Goal: Information Seeking & Learning: Learn about a topic

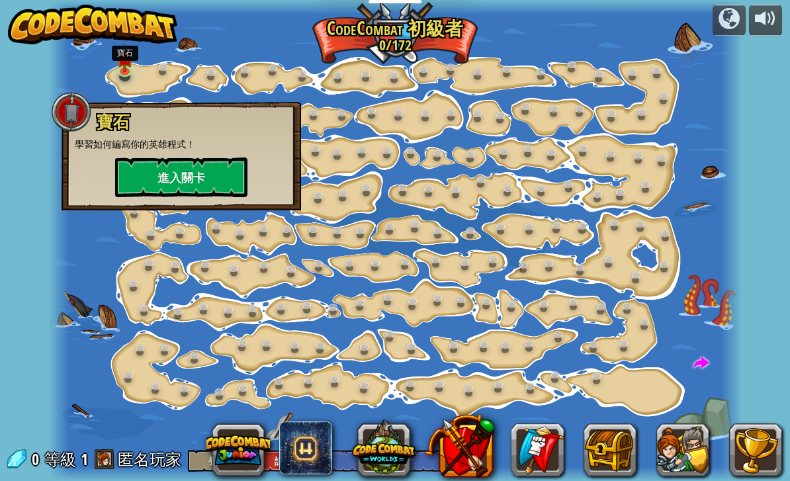
select select "zh-HANT"
click at [231, 167] on button "進入關卡" at bounding box center [181, 177] width 132 height 40
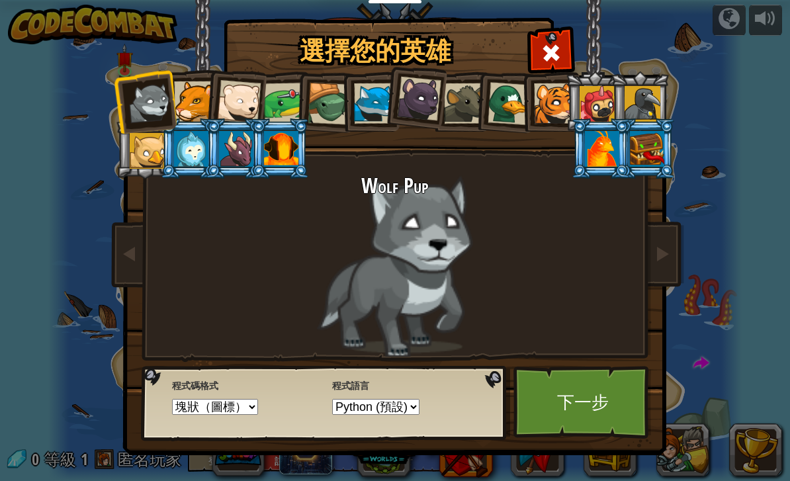
click at [647, 151] on div at bounding box center [647, 149] width 34 height 36
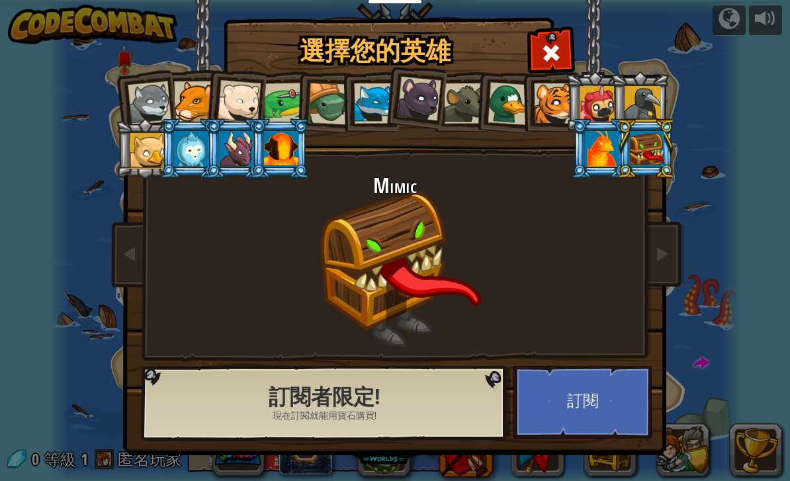
click at [619, 167] on div at bounding box center [602, 149] width 34 height 36
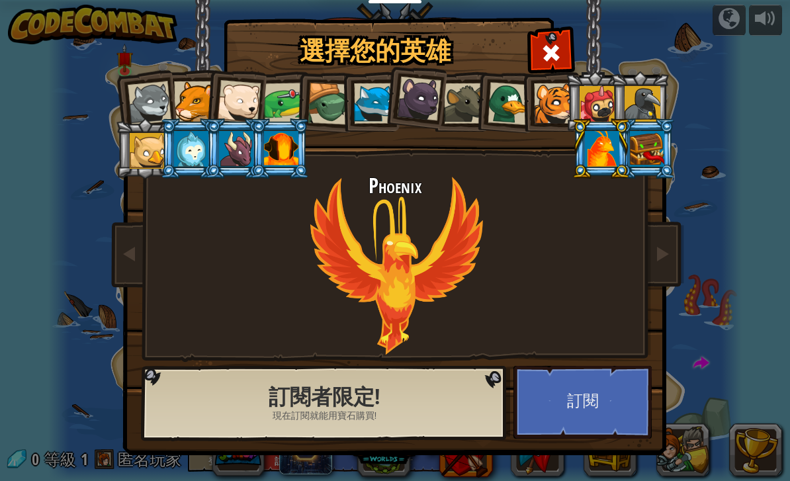
click at [632, 132] on div at bounding box center [647, 149] width 34 height 36
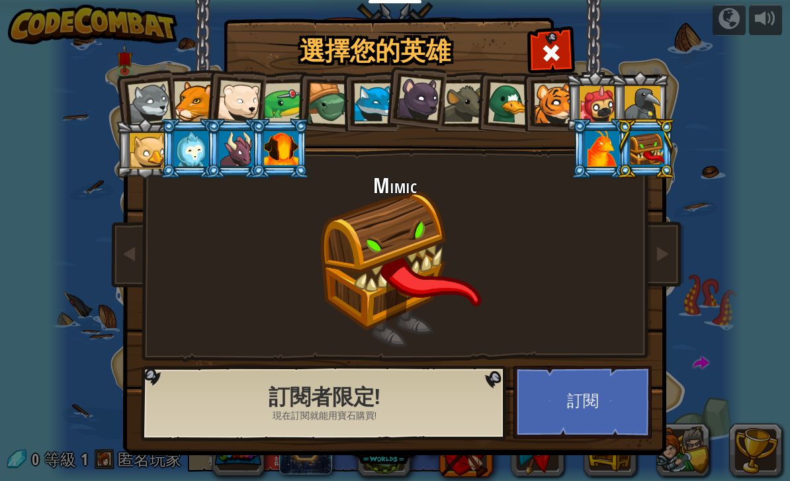
click at [592, 102] on div at bounding box center [597, 104] width 36 height 36
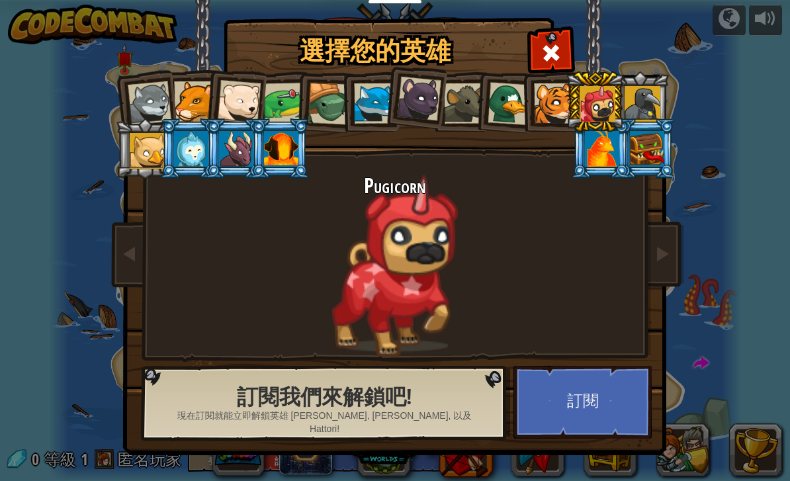
click at [592, 94] on div at bounding box center [597, 104] width 36 height 36
click at [606, 89] on div at bounding box center [597, 104] width 36 height 36
click at [649, 93] on div at bounding box center [642, 104] width 36 height 36
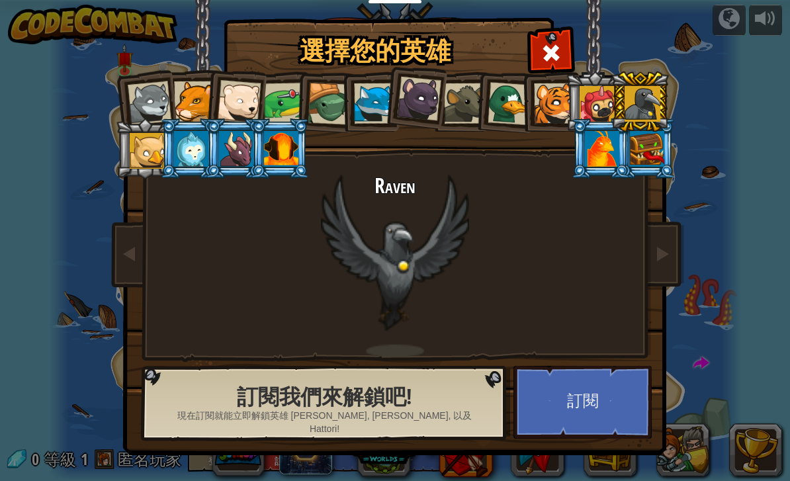
click at [434, 94] on div at bounding box center [419, 99] width 44 height 44
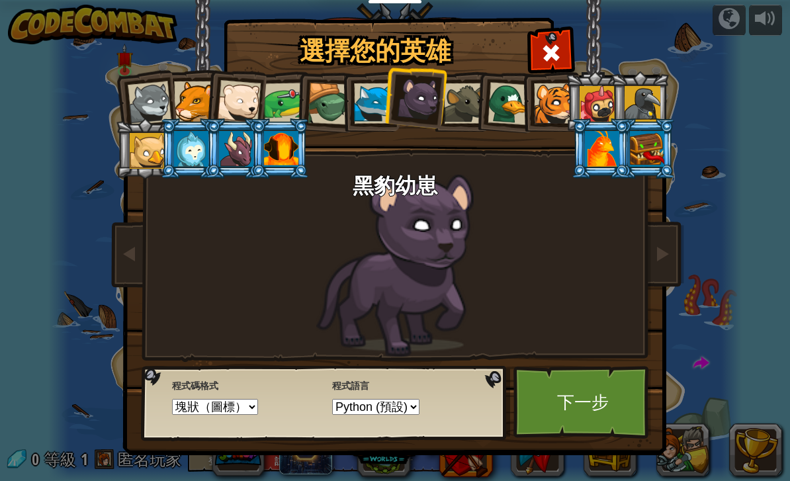
click at [552, 94] on div at bounding box center [554, 103] width 40 height 40
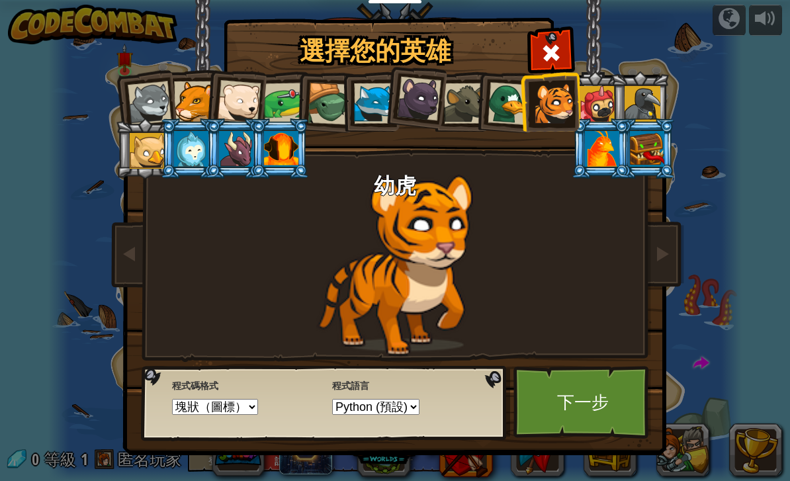
click at [597, 95] on div at bounding box center [597, 104] width 36 height 36
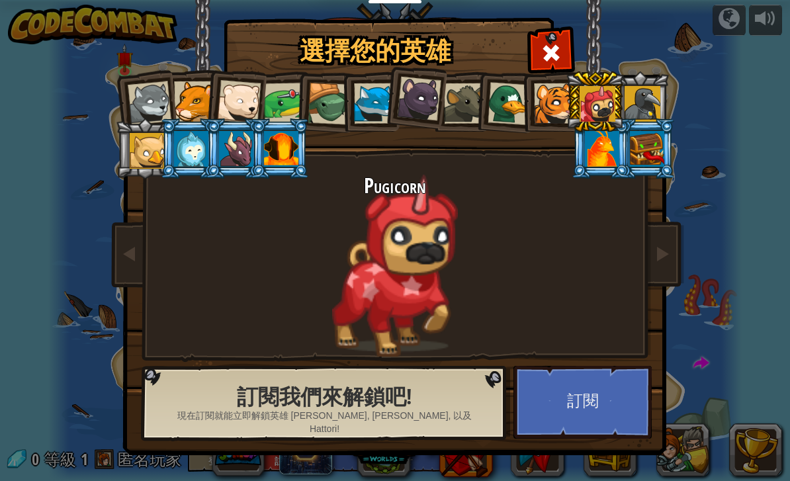
click at [552, 97] on div at bounding box center [554, 103] width 40 height 40
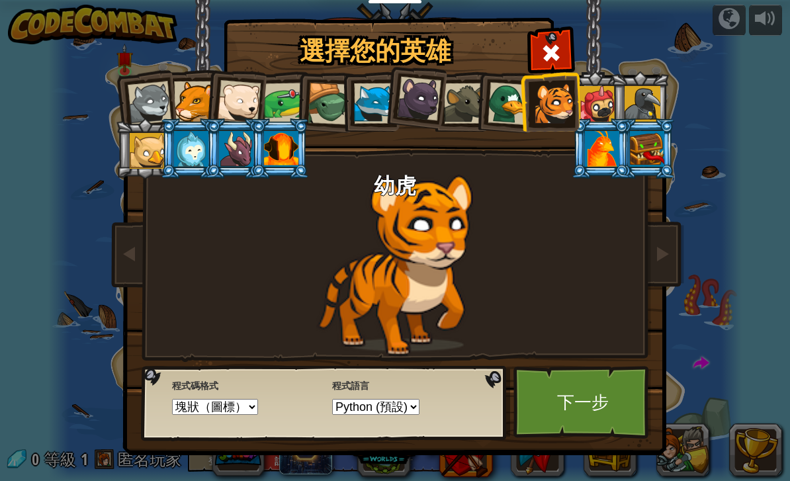
click at [203, 81] on div at bounding box center [194, 101] width 40 height 40
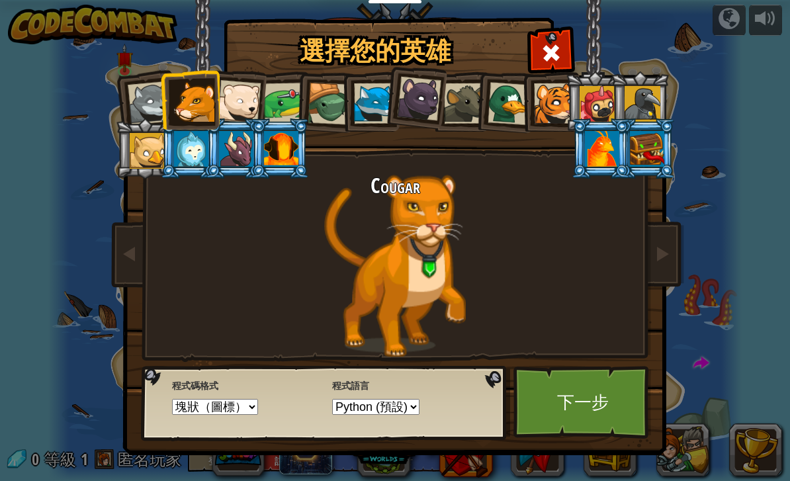
click at [235, 407] on select "文字代碼 塊和代碼 塊狀 塊狀（圖標）" at bounding box center [215, 407] width 86 height 16
click at [592, 418] on link "下一步" at bounding box center [582, 402] width 138 height 73
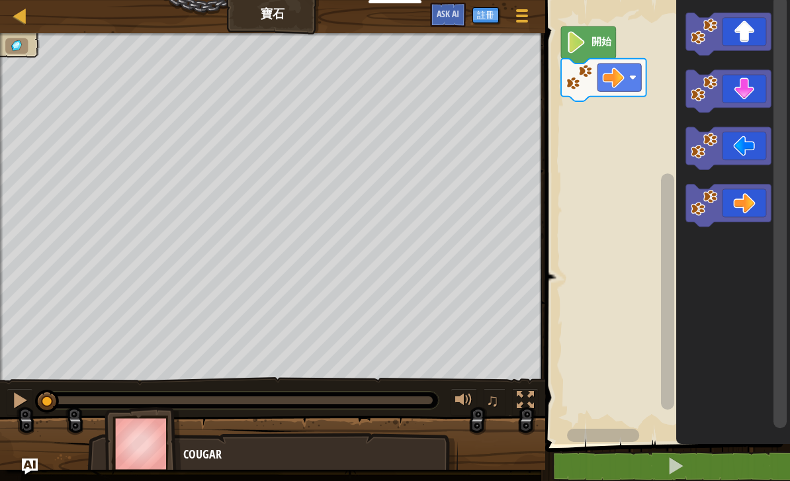
click at [593, 39] on text "開始" at bounding box center [601, 41] width 20 height 11
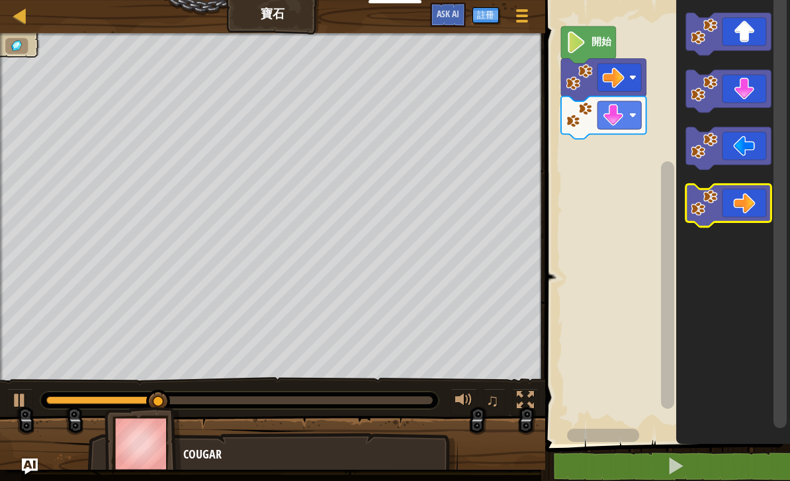
click at [747, 208] on icon "Blockly工作區" at bounding box center [728, 205] width 85 height 42
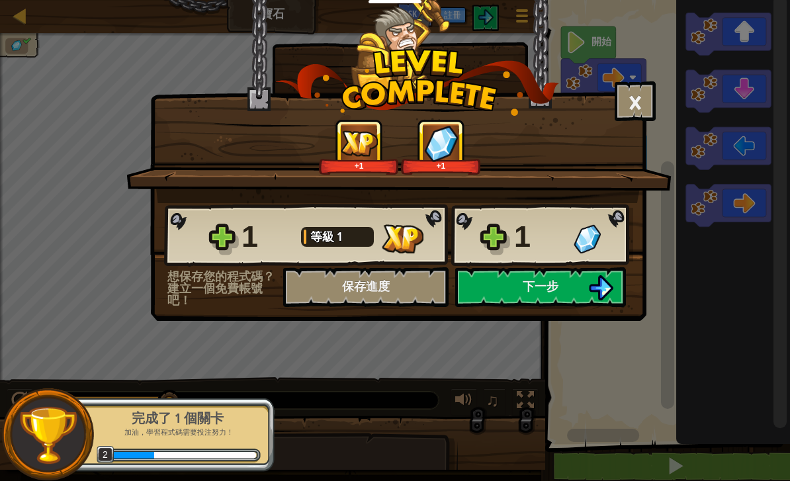
click at [579, 284] on button "下一步" at bounding box center [540, 287] width 171 height 40
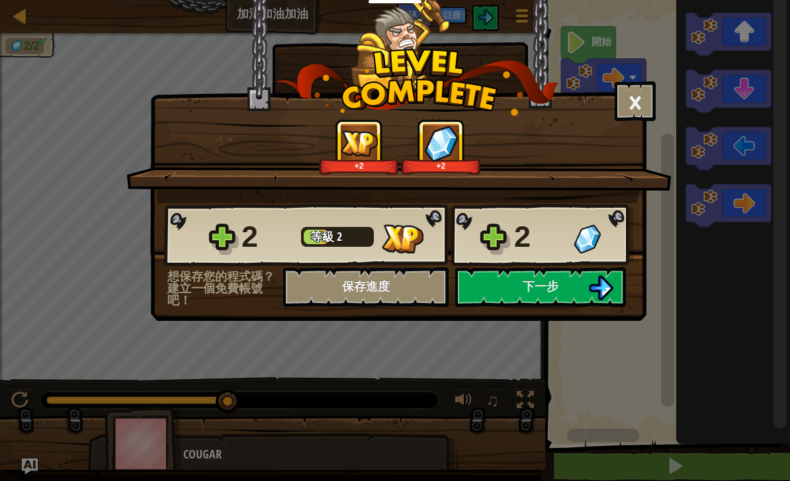
click at [569, 286] on button "下一步" at bounding box center [540, 287] width 171 height 40
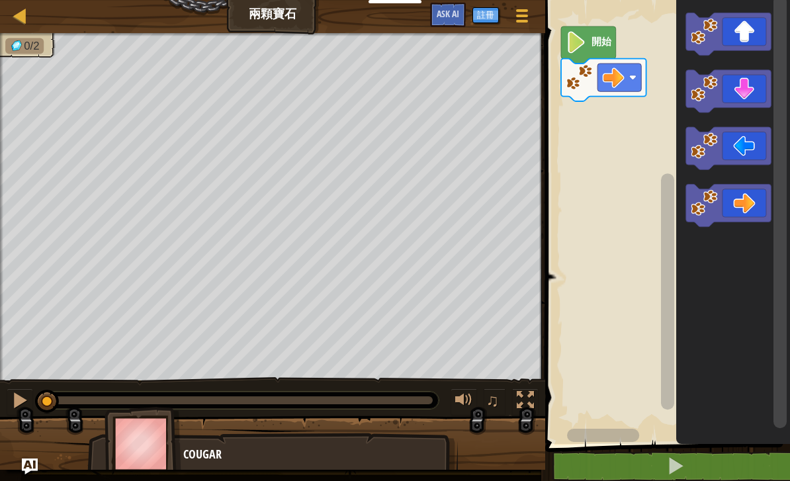
click at [585, 42] on image "Blockly工作區" at bounding box center [575, 42] width 20 height 22
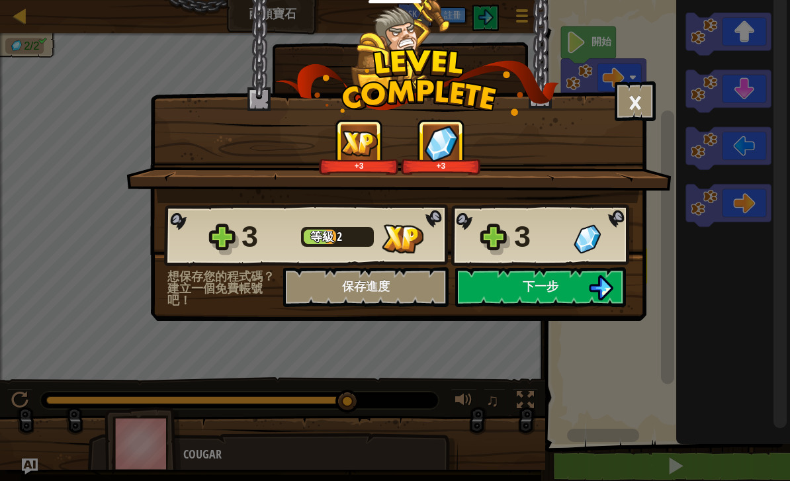
click at [583, 290] on button "下一步" at bounding box center [540, 287] width 171 height 40
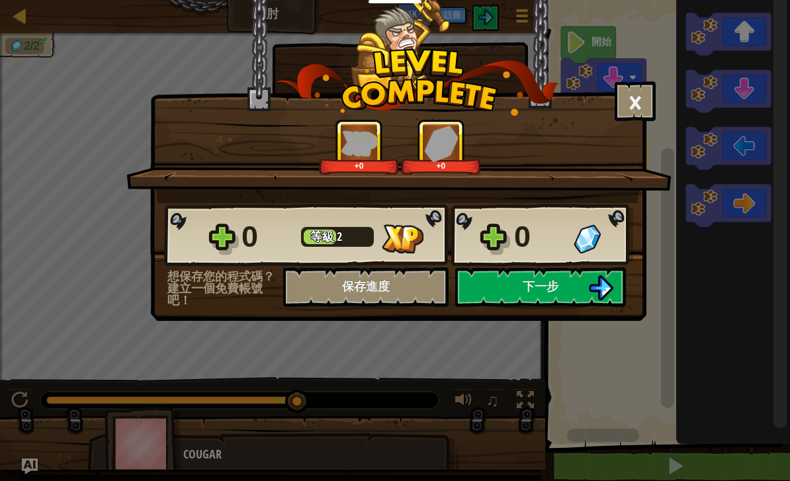
click at [577, 292] on button "下一步" at bounding box center [540, 287] width 171 height 40
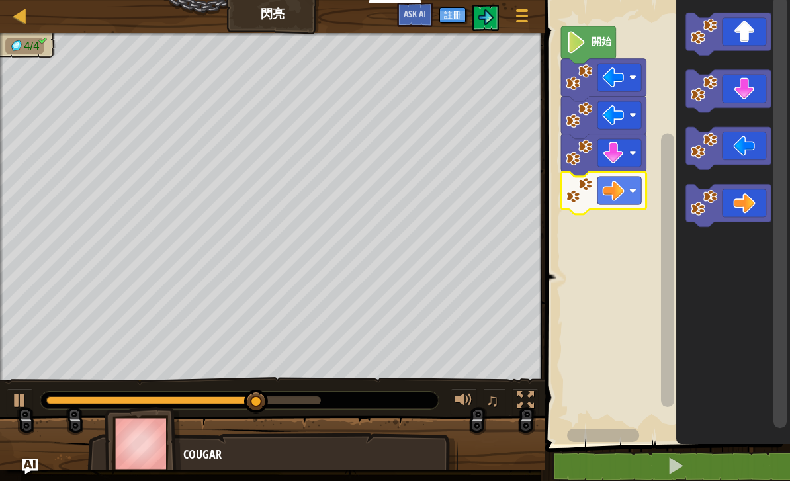
click at [788, 112] on icon "Blockly工作區" at bounding box center [733, 218] width 114 height 450
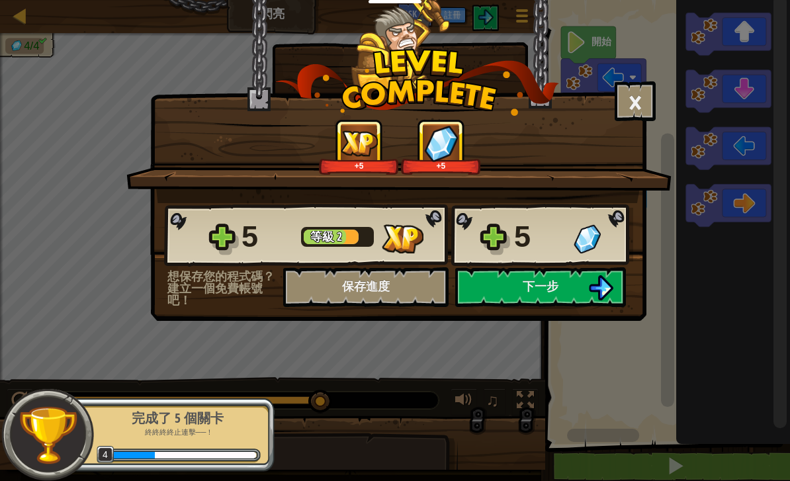
click at [540, 298] on button "下一步" at bounding box center [540, 287] width 171 height 40
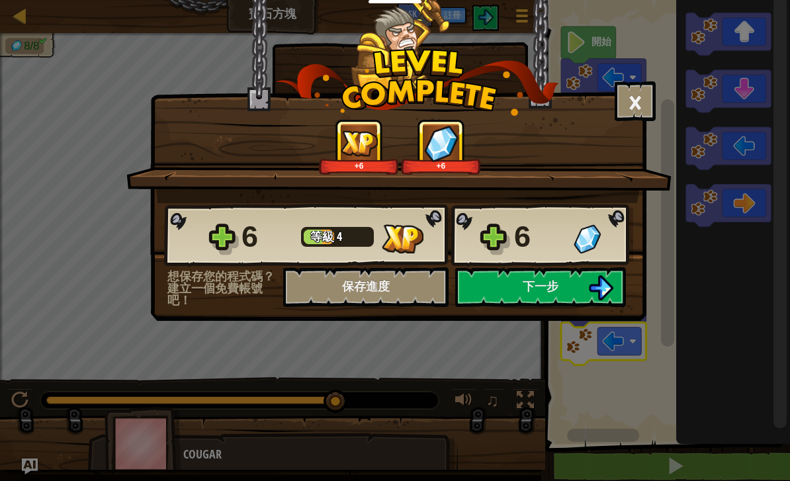
click at [585, 301] on button "下一步" at bounding box center [540, 287] width 171 height 40
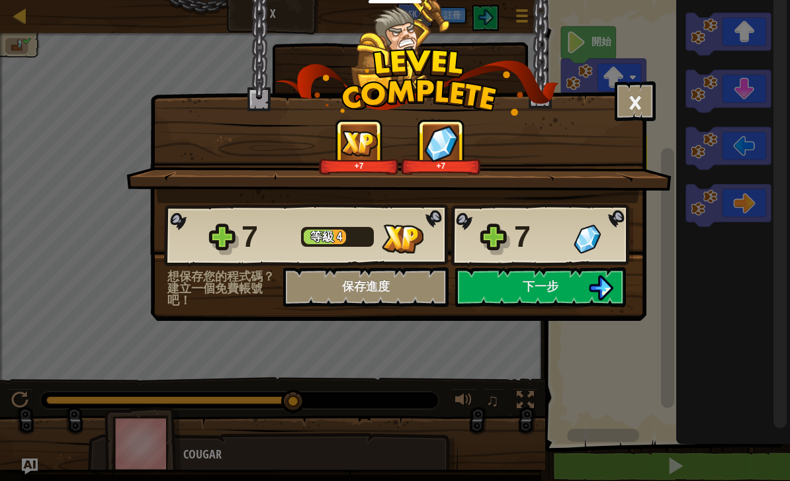
click at [567, 278] on button "下一步" at bounding box center [540, 287] width 171 height 40
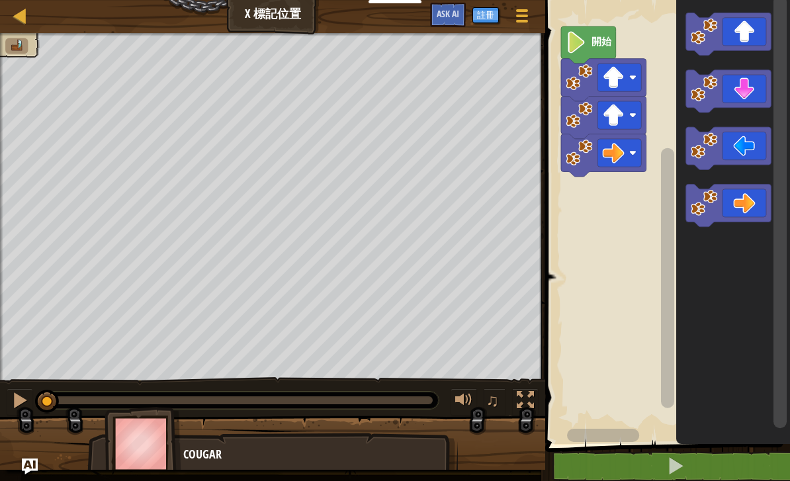
click at [597, 41] on text "開始" at bounding box center [601, 41] width 20 height 11
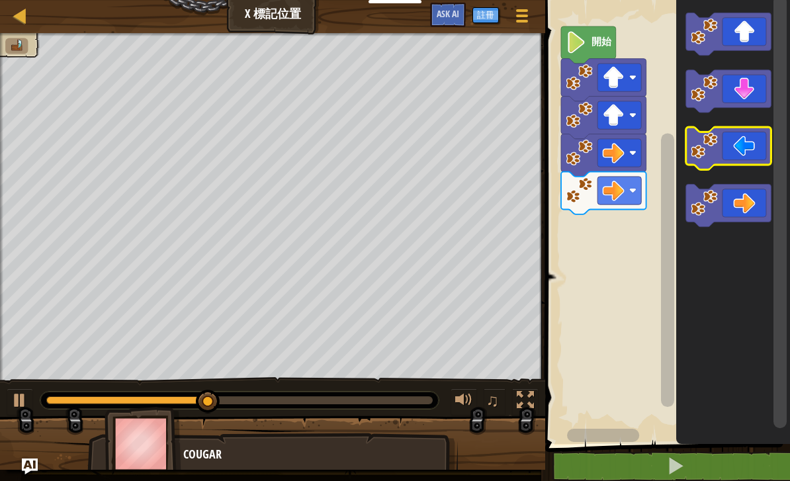
click at [741, 155] on icon "Blockly工作區" at bounding box center [728, 148] width 85 height 42
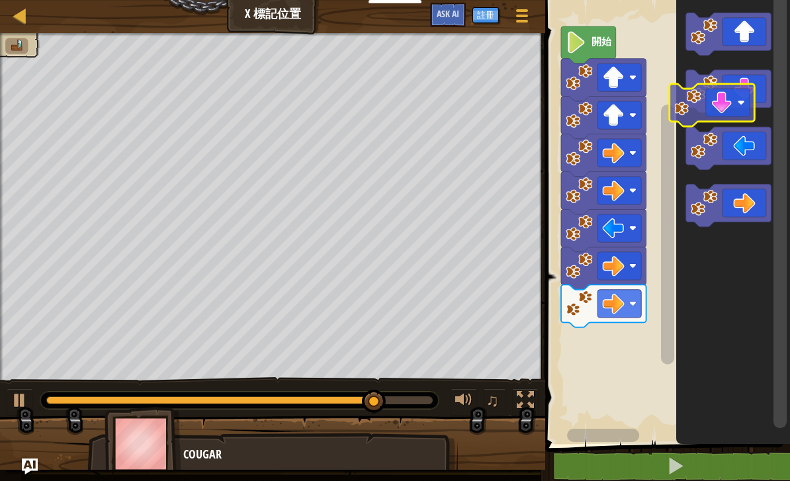
click at [764, 84] on icon "Blockly工作區" at bounding box center [728, 91] width 85 height 42
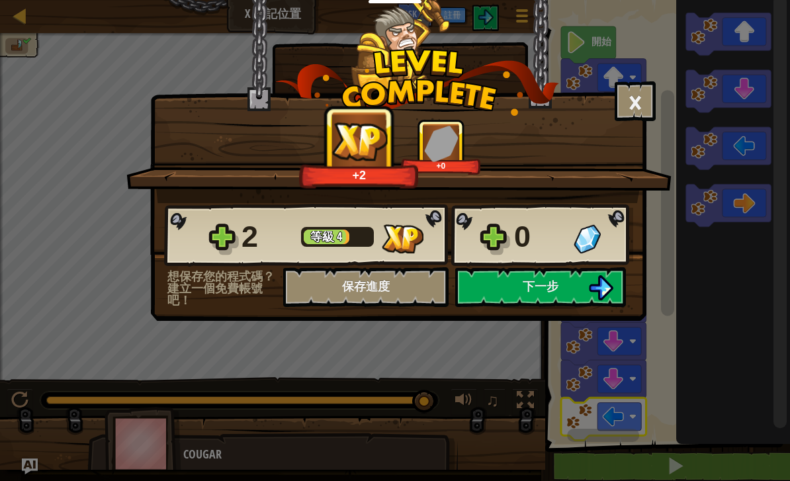
click at [584, 286] on button "下一步" at bounding box center [540, 287] width 171 height 40
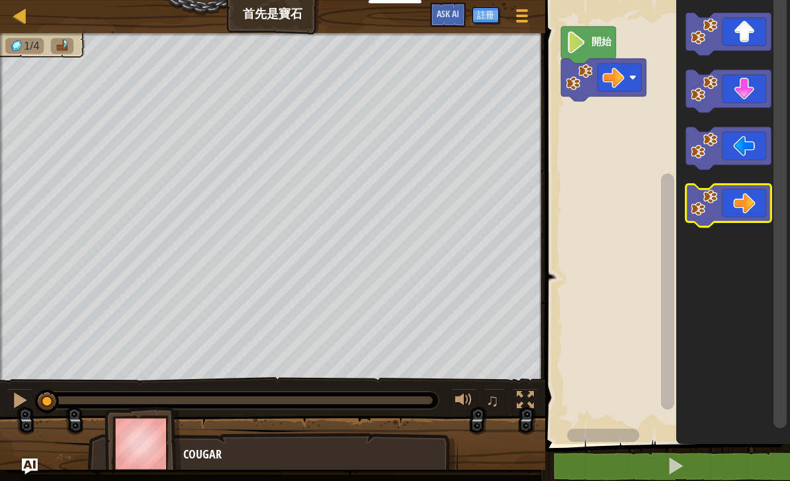
click at [738, 188] on icon "Blockly工作區" at bounding box center [728, 205] width 85 height 42
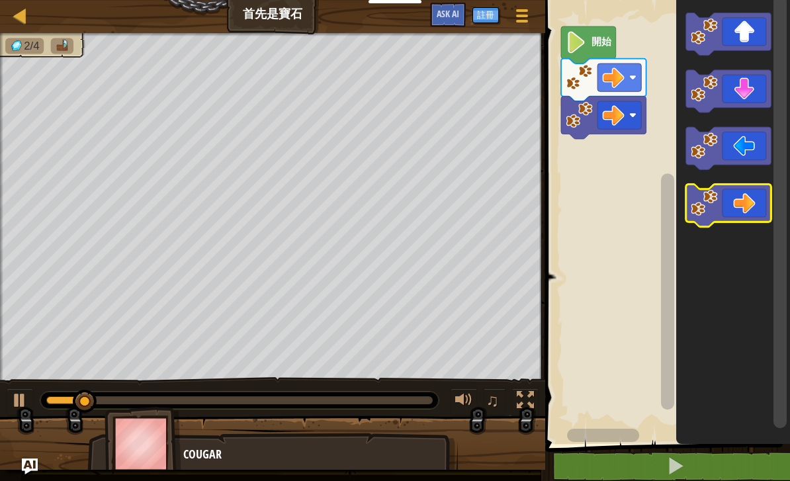
click at [735, 188] on icon "Blockly工作區" at bounding box center [728, 205] width 85 height 42
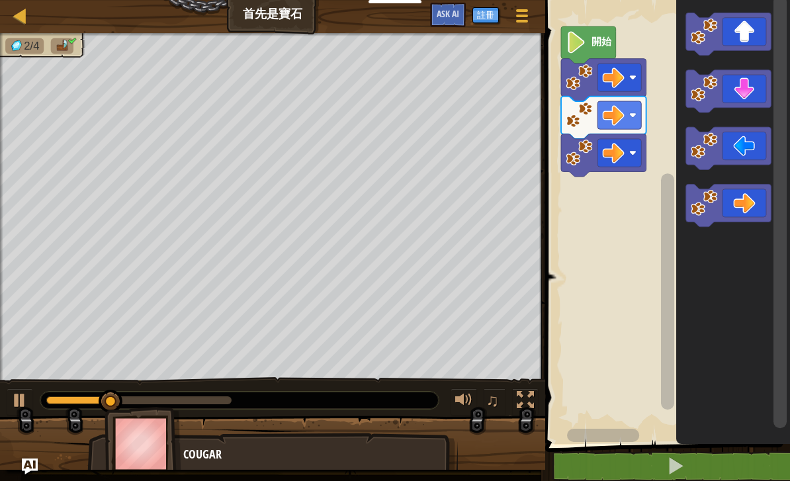
click at [729, 180] on icon "Blockly工作區" at bounding box center [733, 218] width 114 height 450
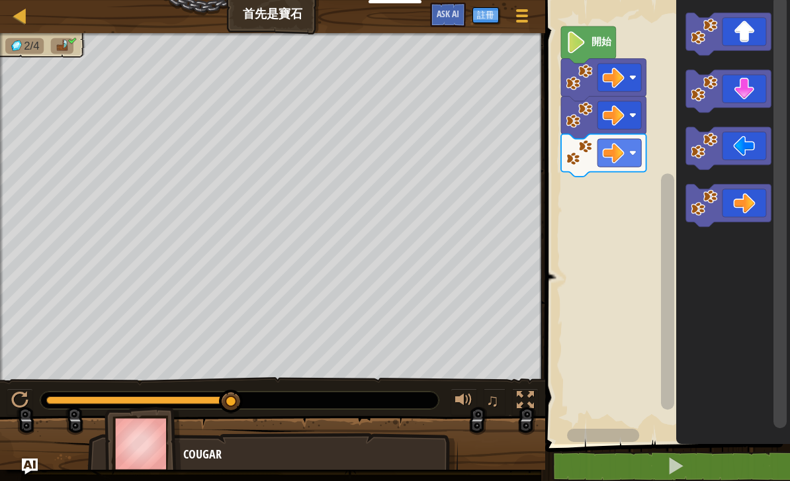
click at [720, 137] on icon "Blockly工作區" at bounding box center [728, 148] width 85 height 42
click at [730, 140] on icon "Blockly工作區" at bounding box center [728, 148] width 85 height 42
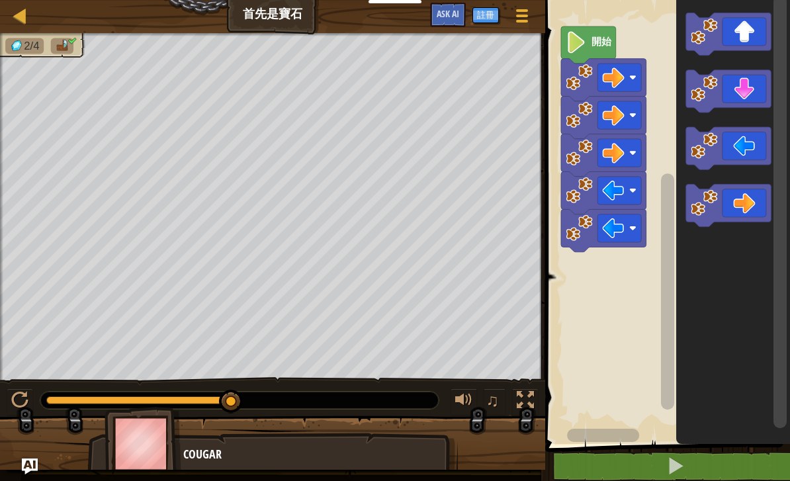
click at [725, 136] on icon "Blockly工作區" at bounding box center [728, 148] width 85 height 42
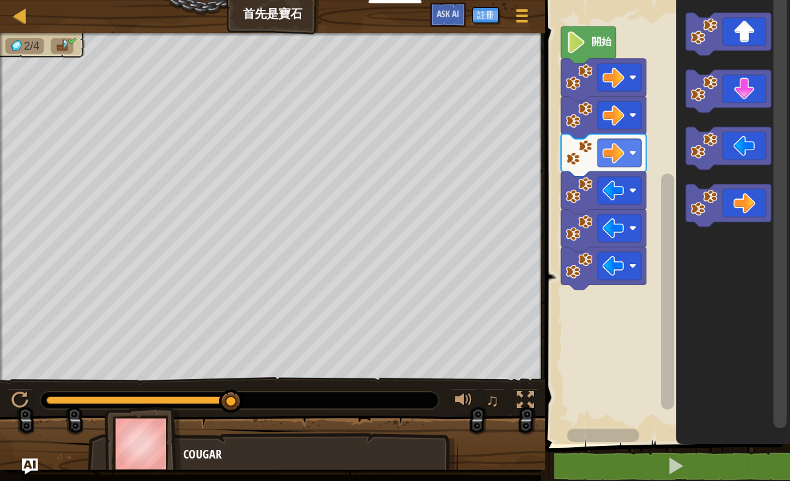
click at [586, 34] on image "Blockly工作區" at bounding box center [575, 42] width 20 height 22
click at [584, 32] on image "Blockly工作區" at bounding box center [575, 42] width 20 height 22
click at [579, 32] on image "Blockly工作區" at bounding box center [575, 42] width 20 height 22
click at [729, 24] on icon "Blockly工作區" at bounding box center [728, 34] width 85 height 42
click at [721, 30] on icon "Blockly工作區" at bounding box center [728, 34] width 85 height 42
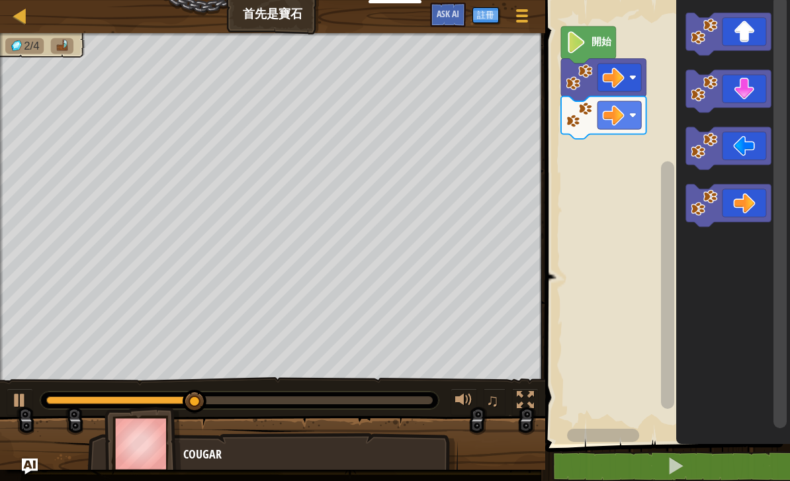
click at [723, 20] on icon "Blockly工作區" at bounding box center [728, 34] width 85 height 42
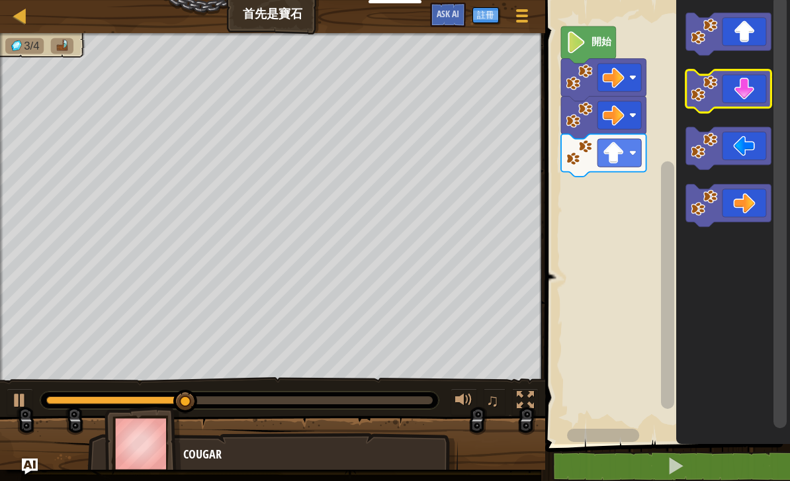
click at [726, 81] on icon "Blockly工作區" at bounding box center [728, 91] width 85 height 42
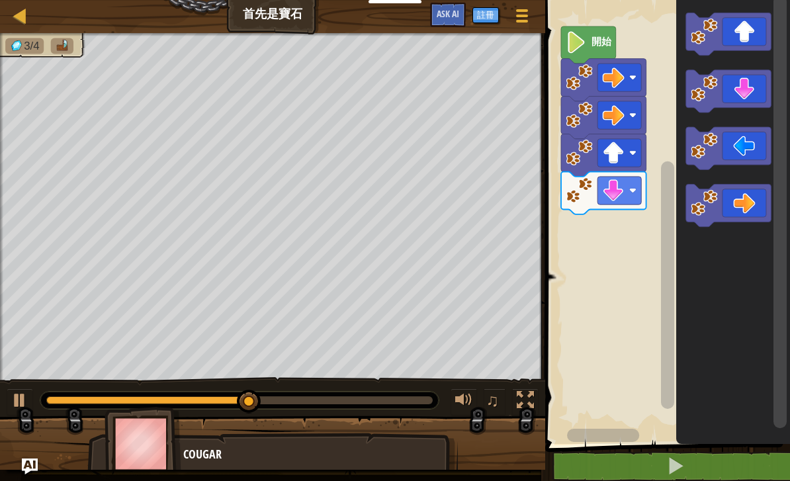
click at [727, 76] on icon "Blockly工作區" at bounding box center [728, 91] width 85 height 42
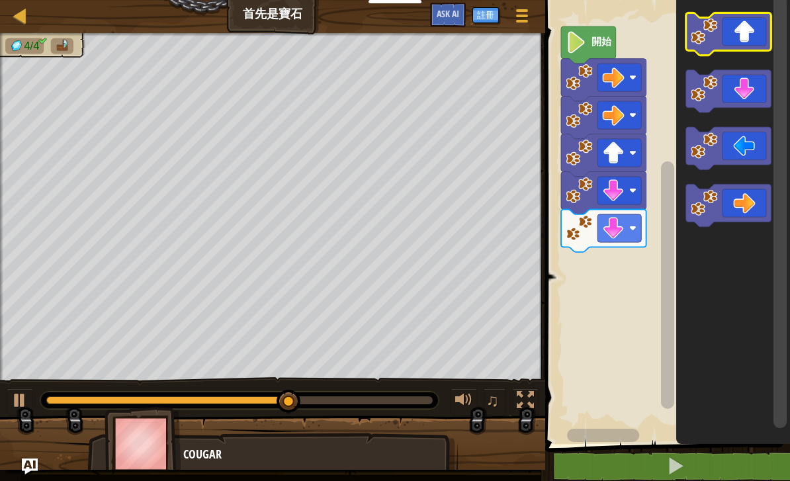
click at [727, 21] on icon "Blockly工作區" at bounding box center [728, 34] width 85 height 42
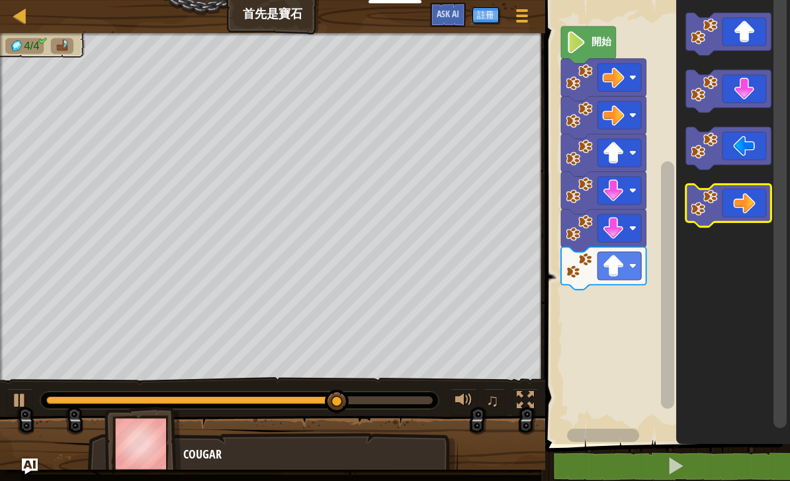
click at [760, 214] on icon "Blockly工作區" at bounding box center [728, 205] width 85 height 42
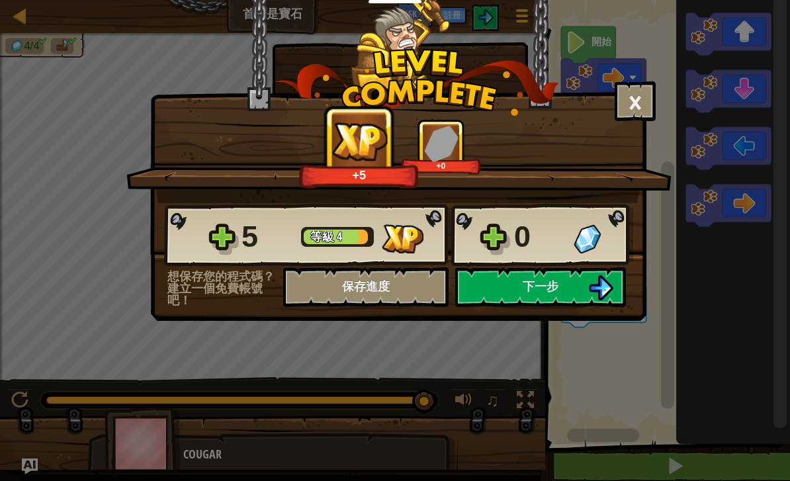
click at [578, 288] on button "下一步" at bounding box center [540, 287] width 171 height 40
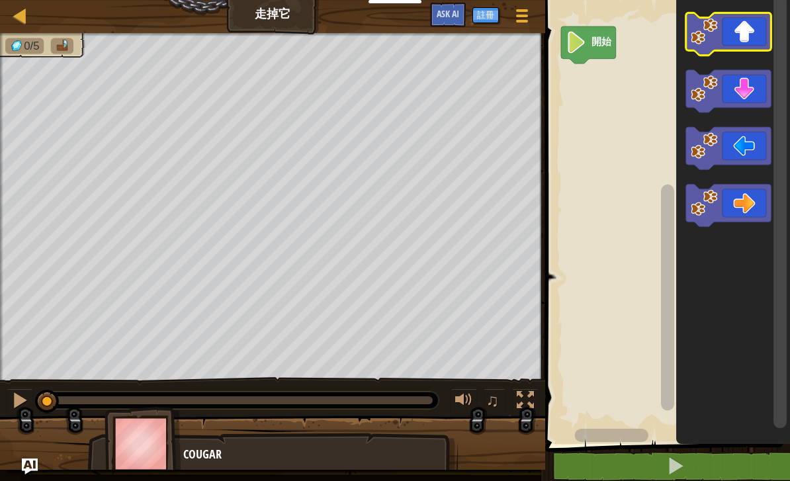
click at [735, 23] on icon "Blockly工作區" at bounding box center [728, 34] width 85 height 42
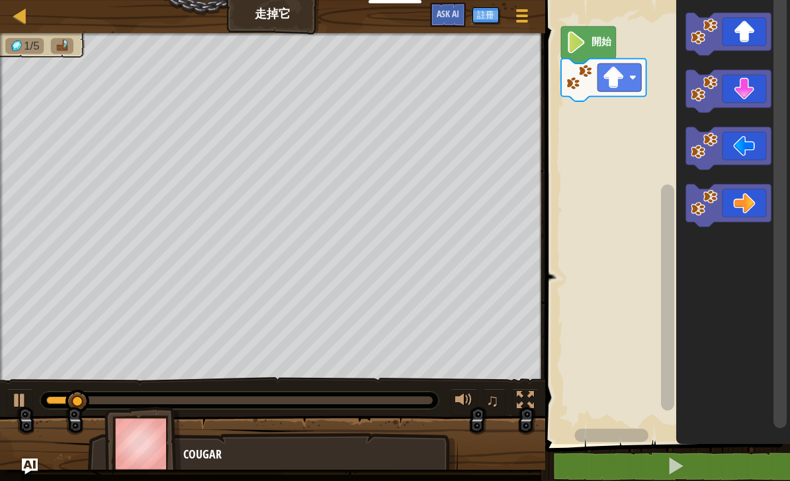
click at [731, 23] on icon "Blockly工作區" at bounding box center [728, 34] width 85 height 42
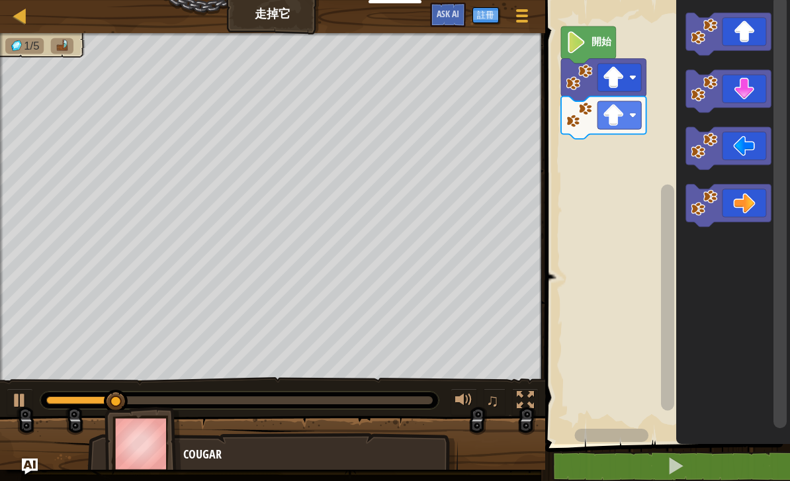
click at [754, 199] on icon "Blockly工作區" at bounding box center [728, 205] width 85 height 42
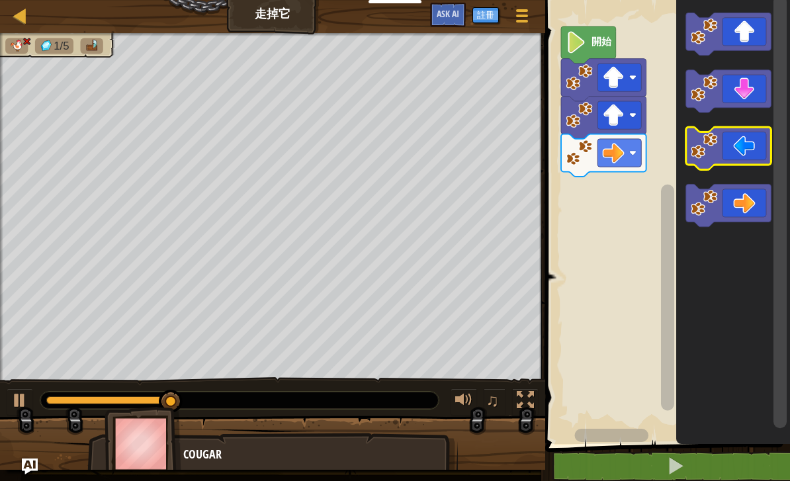
click at [725, 129] on icon "Blockly工作區" at bounding box center [728, 148] width 85 height 42
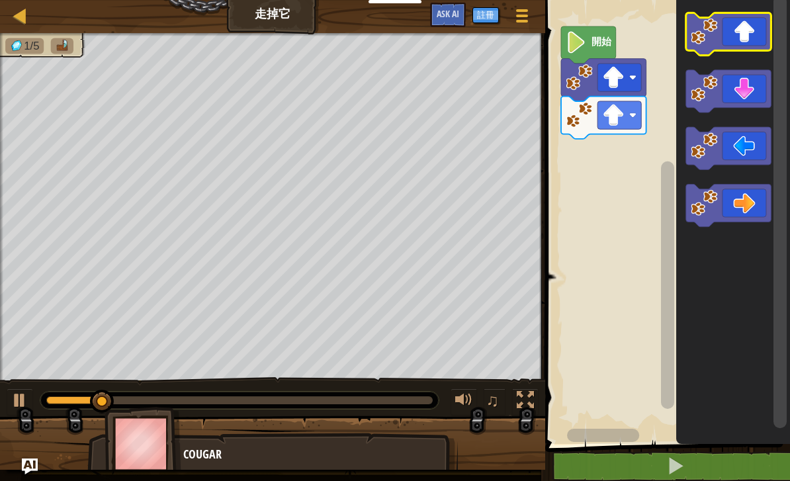
click at [731, 20] on icon "Blockly工作區" at bounding box center [728, 34] width 85 height 42
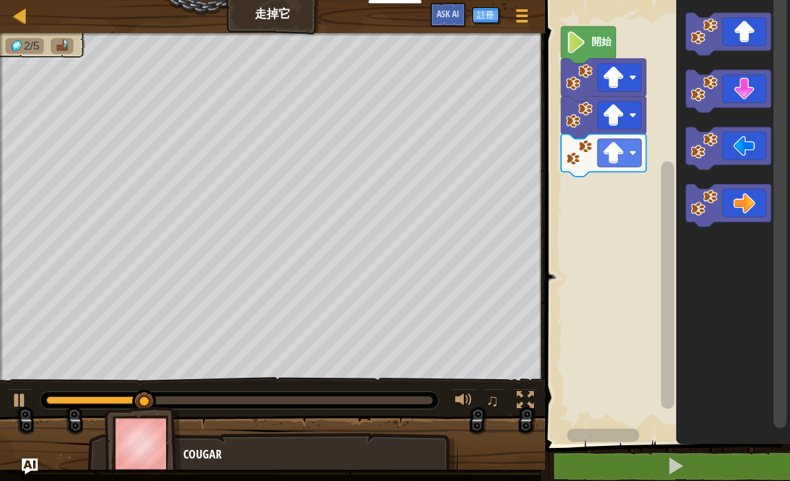
click at [746, 208] on icon "Blockly工作區" at bounding box center [728, 205] width 85 height 42
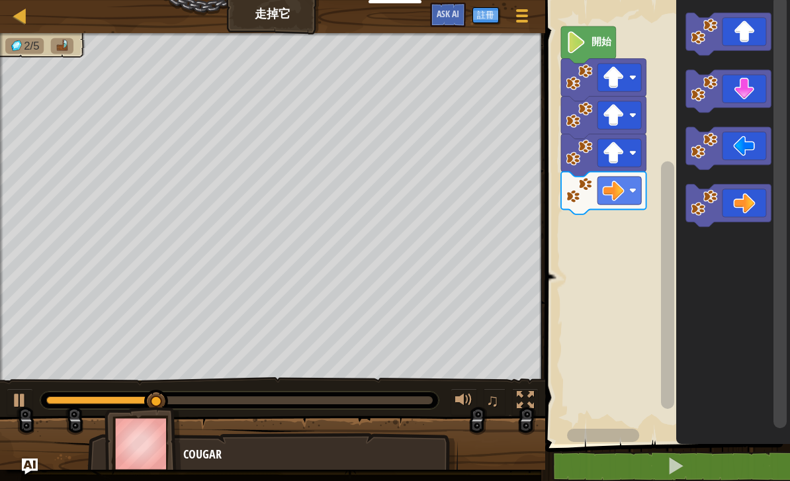
click at [743, 206] on icon "Blockly工作區" at bounding box center [728, 205] width 85 height 42
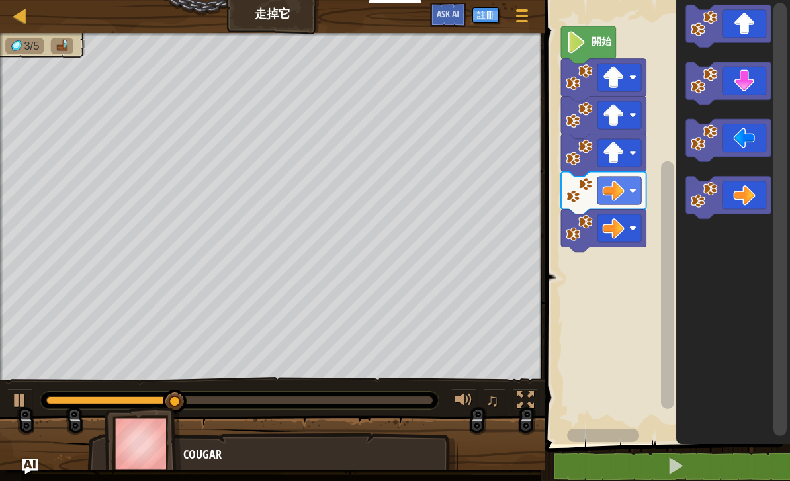
click at [737, 194] on icon "Blockly工作區" at bounding box center [728, 197] width 85 height 42
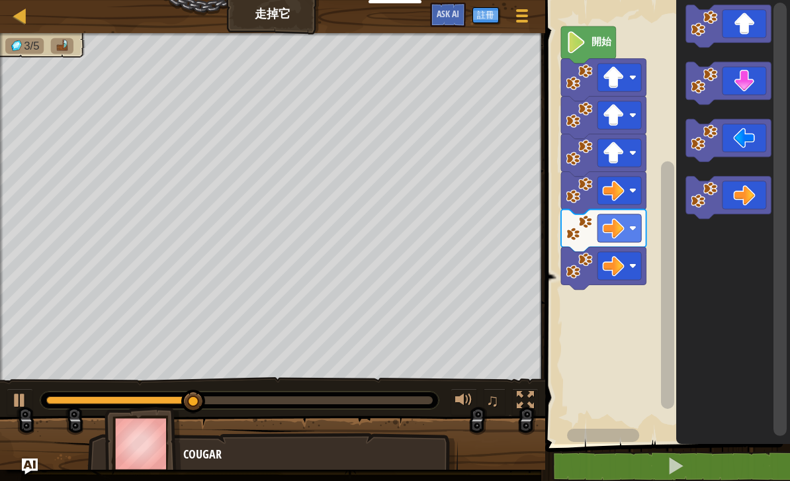
click at [739, 192] on icon "Blockly工作區" at bounding box center [728, 197] width 85 height 42
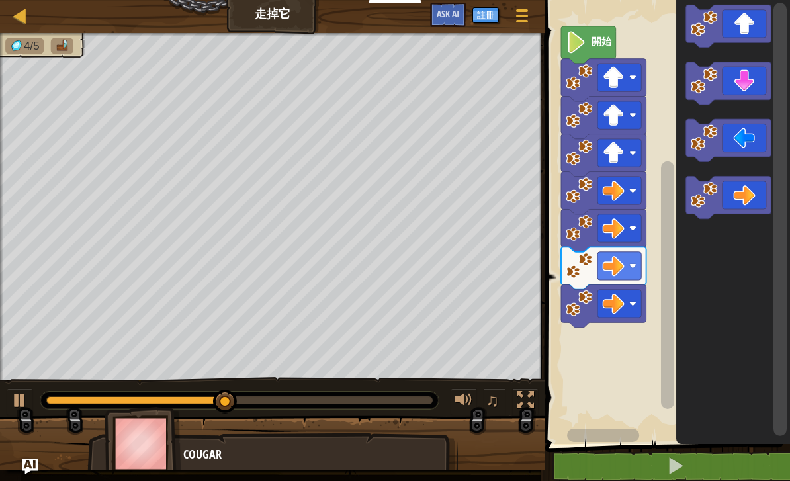
click at [723, 80] on icon "Blockly工作區" at bounding box center [728, 83] width 85 height 42
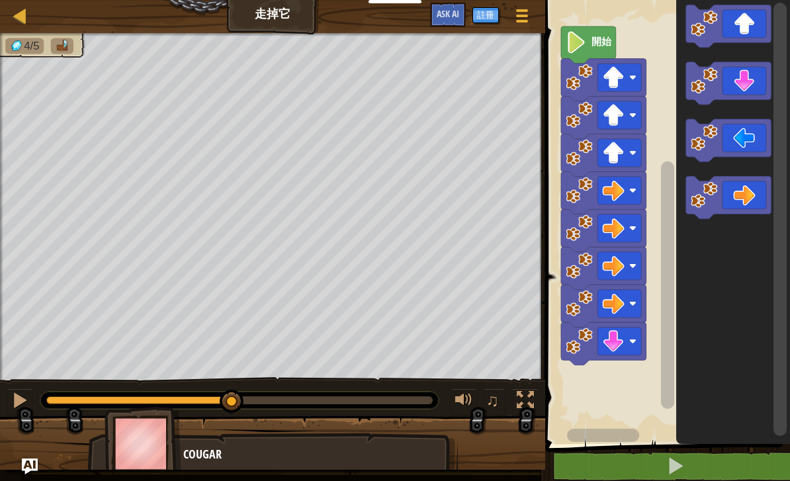
click at [721, 83] on icon "Blockly工作區" at bounding box center [728, 83] width 85 height 42
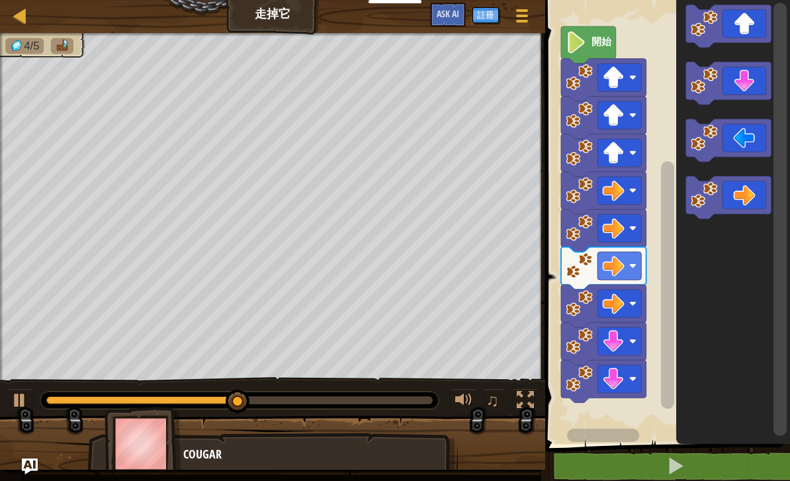
click at [716, 81] on image "Blockly工作區" at bounding box center [703, 80] width 26 height 26
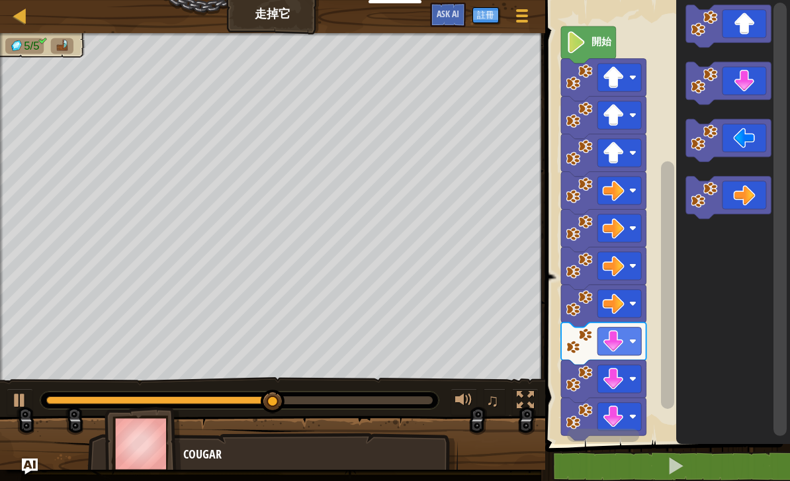
click at [724, 126] on icon "Blockly工作區" at bounding box center [728, 140] width 85 height 42
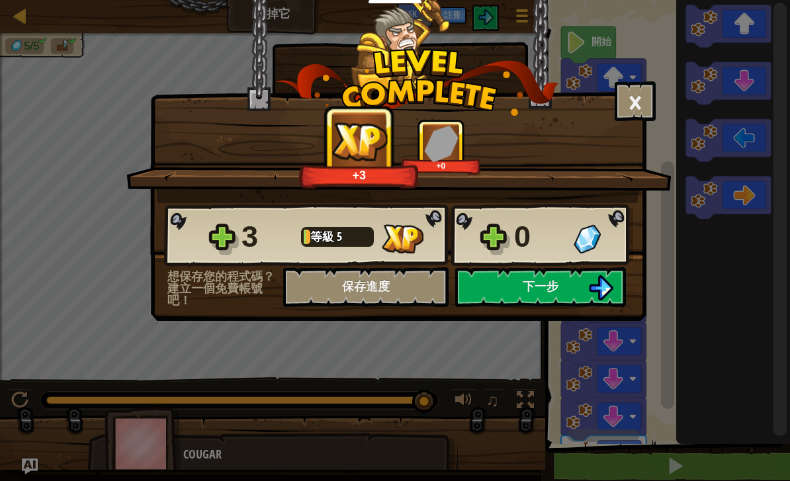
click at [561, 288] on button "下一步" at bounding box center [540, 287] width 171 height 40
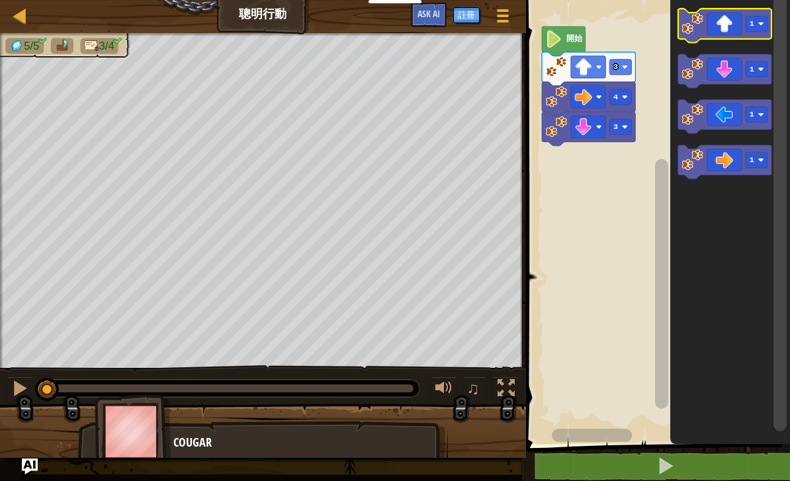
click at [725, 15] on icon "Blockly工作區" at bounding box center [724, 26] width 93 height 34
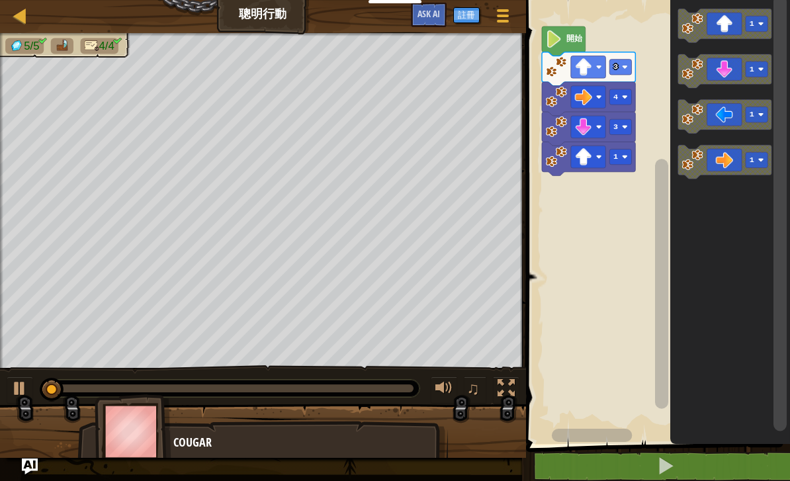
click at [724, 13] on icon "Blockly工作區" at bounding box center [724, 26] width 93 height 34
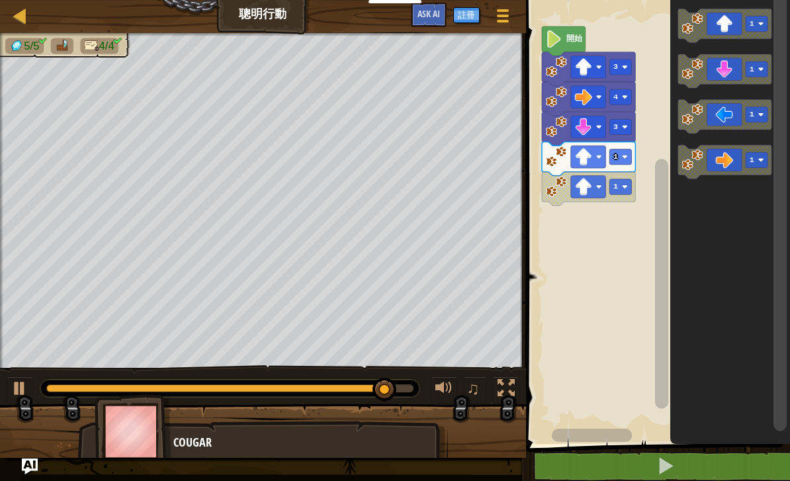
click at [716, 63] on icon "Blockly工作區" at bounding box center [724, 71] width 93 height 34
click at [722, 63] on icon "Blockly工作區" at bounding box center [724, 71] width 93 height 34
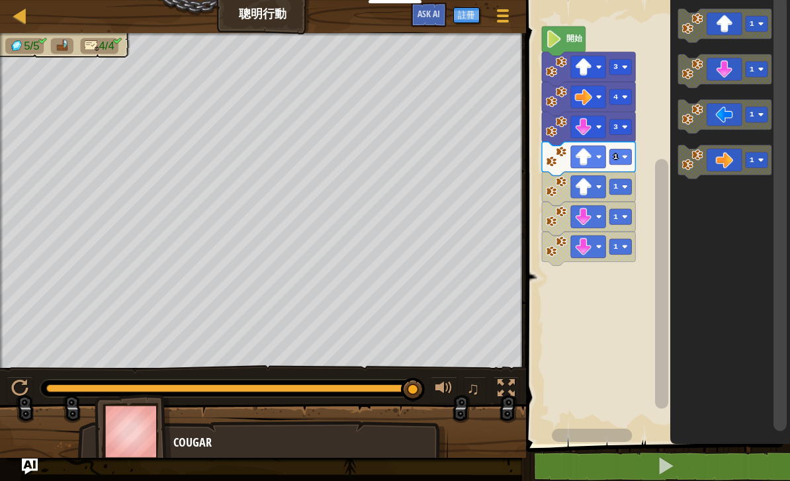
click at [716, 107] on icon "Blockly工作區" at bounding box center [724, 117] width 93 height 34
click at [562, 27] on icon "Blockly工作區" at bounding box center [564, 41] width 44 height 30
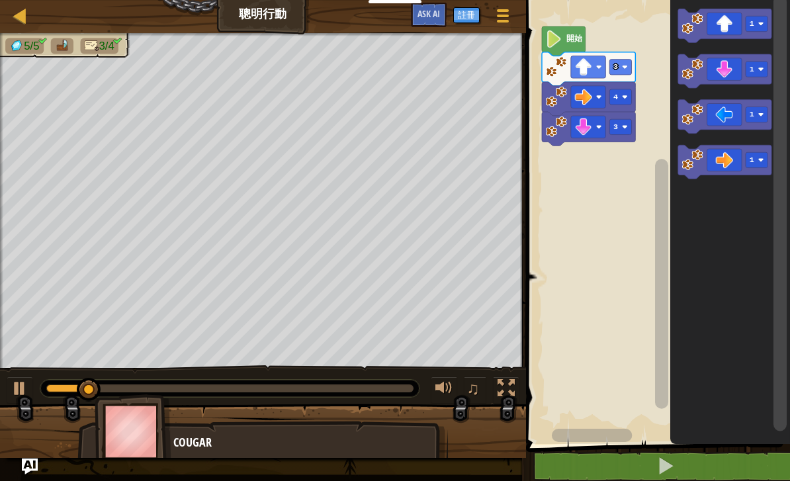
click at [722, 106] on icon "Blockly工作區" at bounding box center [724, 117] width 93 height 34
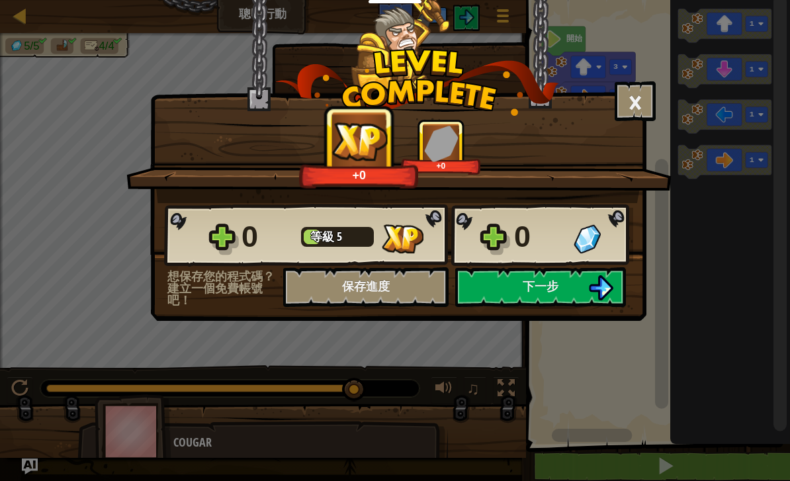
click at [555, 276] on button "下一步" at bounding box center [540, 287] width 171 height 40
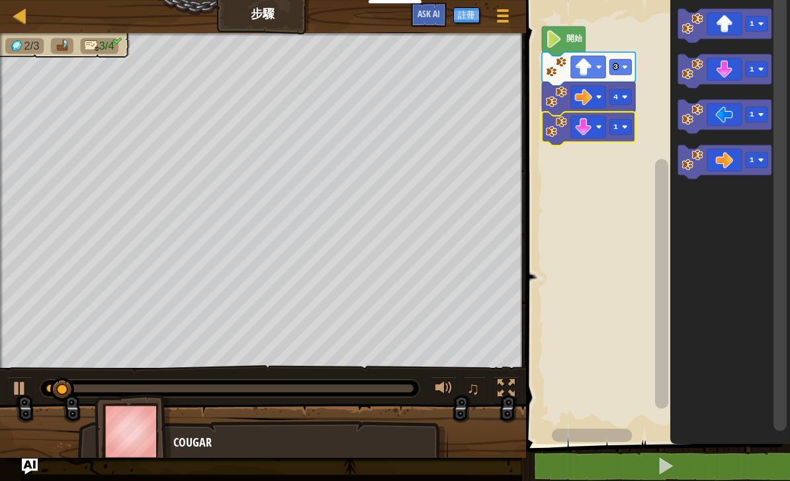
click at [620, 124] on rect "Blockly工作區" at bounding box center [620, 126] width 22 height 15
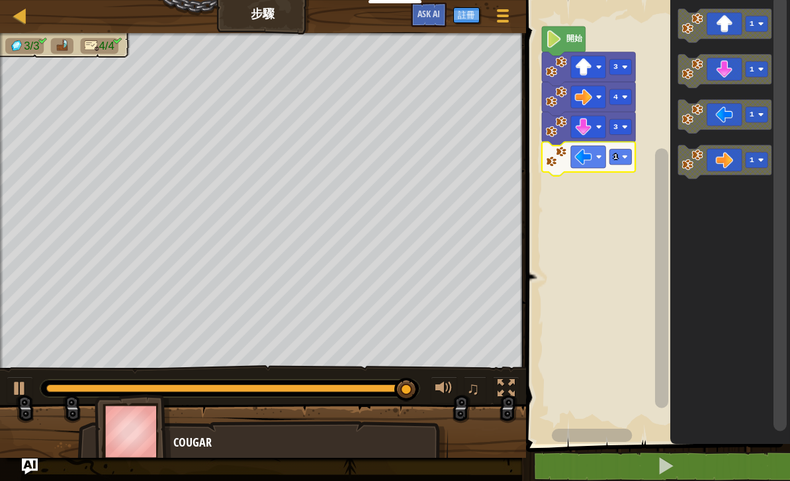
click at [623, 156] on image "Blockly工作區" at bounding box center [625, 157] width 6 height 6
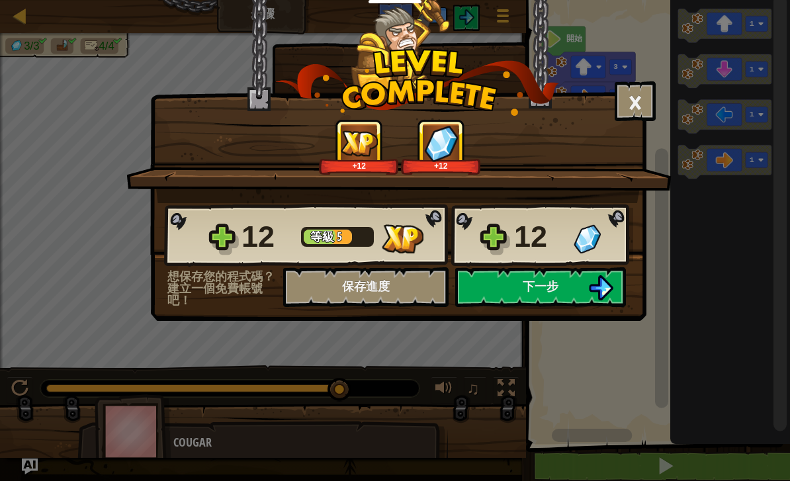
click at [565, 285] on button "下一步" at bounding box center [540, 287] width 171 height 40
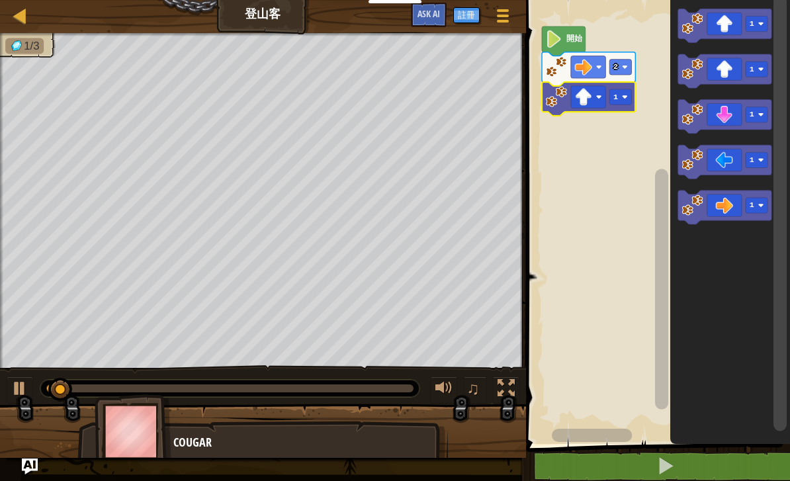
click at [617, 98] on text "1" at bounding box center [615, 97] width 5 height 9
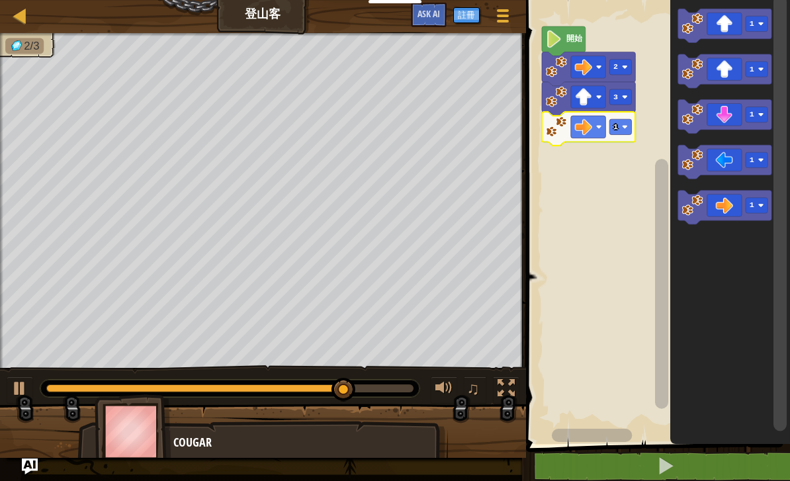
click at [626, 130] on rect "Blockly工作區" at bounding box center [620, 126] width 22 height 15
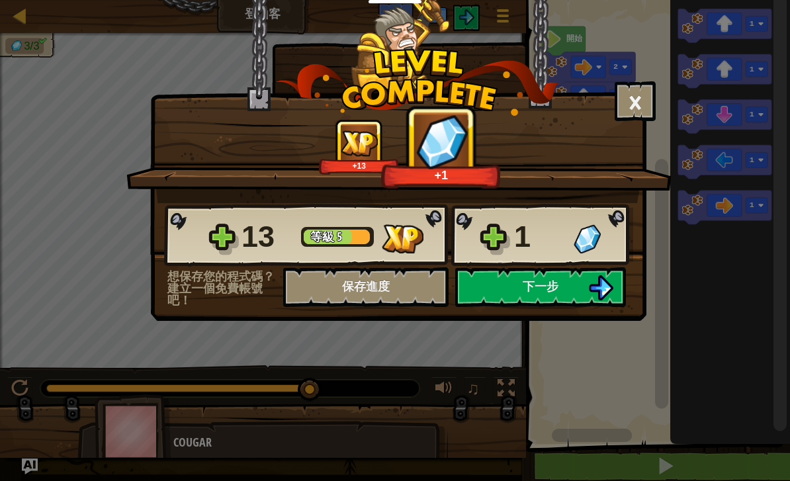
click at [569, 285] on button "下一步" at bounding box center [540, 287] width 171 height 40
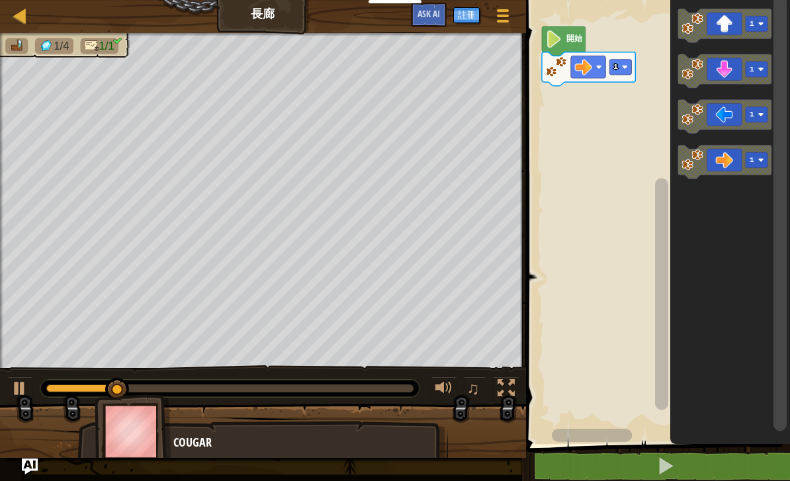
click at [616, 69] on text "1" at bounding box center [615, 66] width 5 height 9
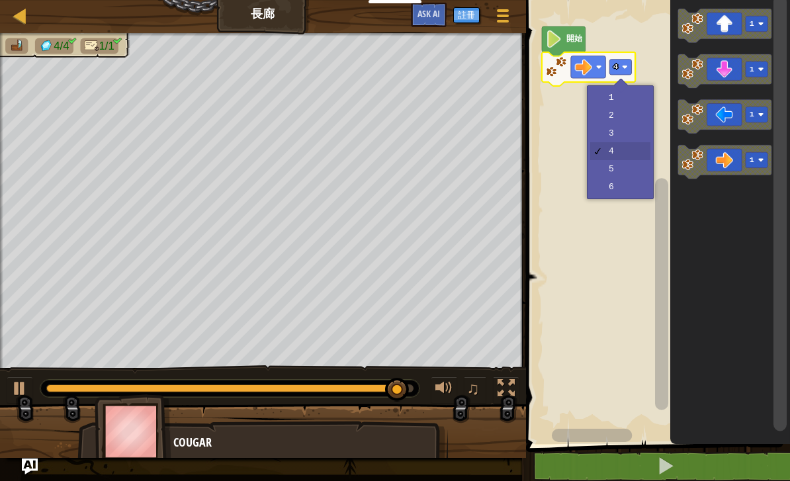
click at [626, 67] on image "Blockly工作區" at bounding box center [625, 67] width 6 height 6
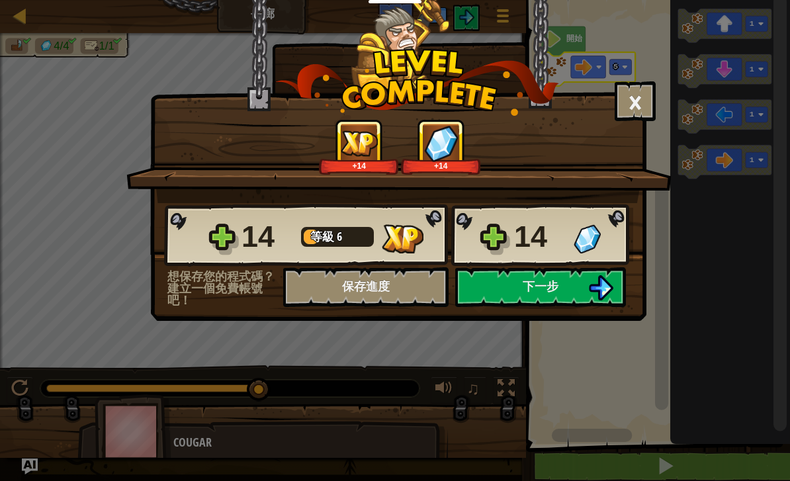
click at [557, 284] on span "下一步" at bounding box center [540, 286] width 36 height 17
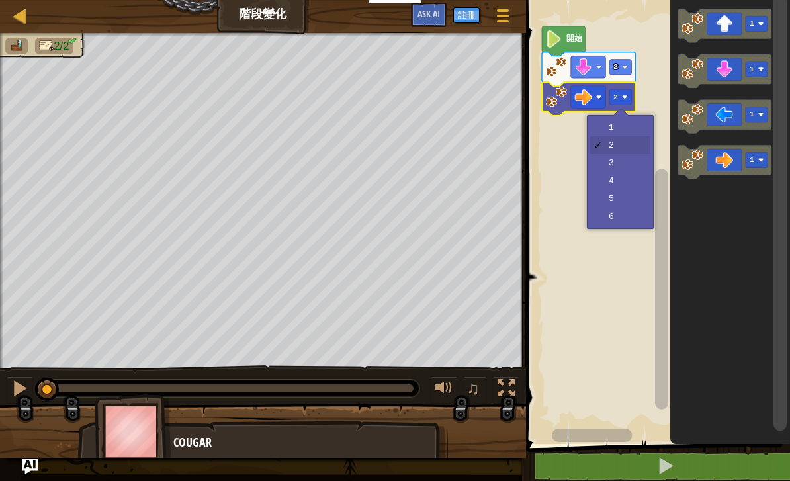
click at [628, 102] on rect "Blockly工作區" at bounding box center [620, 96] width 22 height 15
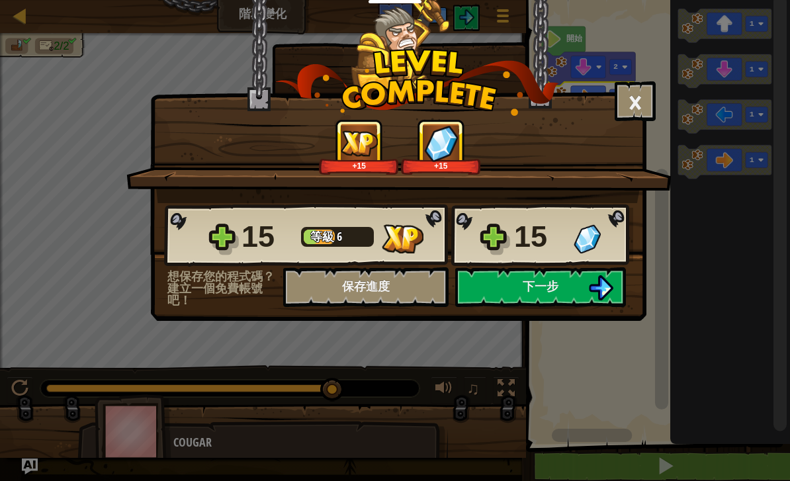
click at [577, 300] on button "下一步" at bounding box center [540, 287] width 171 height 40
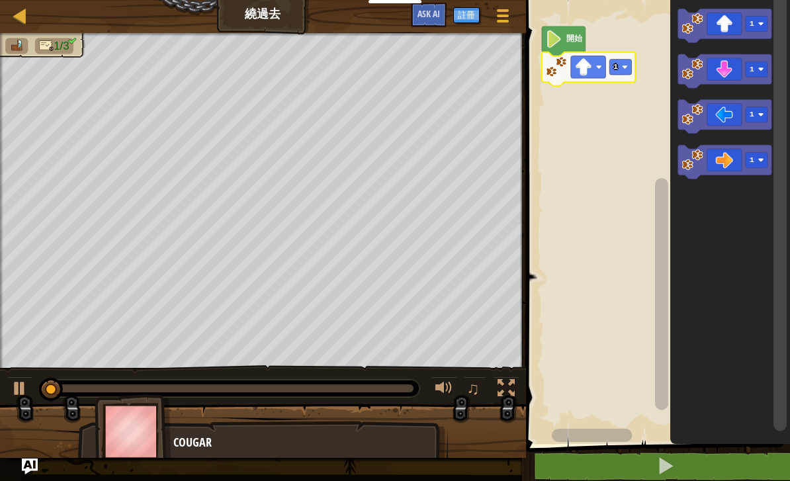
click at [619, 66] on rect "Blockly工作區" at bounding box center [620, 67] width 22 height 15
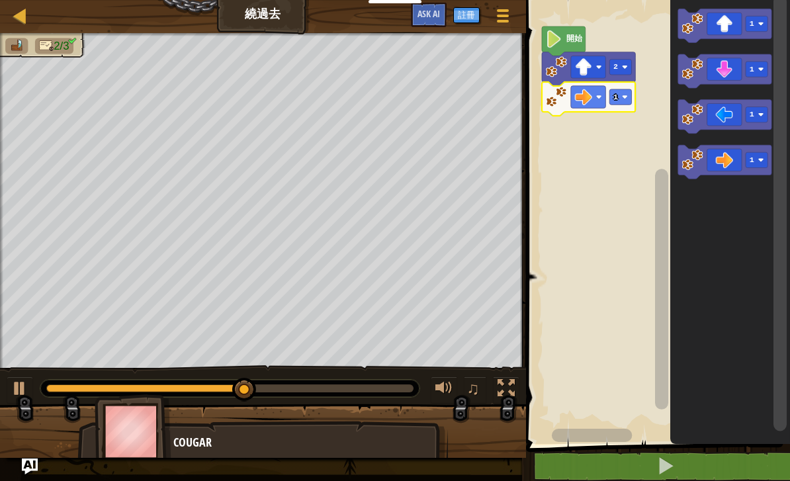
click at [624, 95] on image "Blockly工作區" at bounding box center [625, 97] width 6 height 6
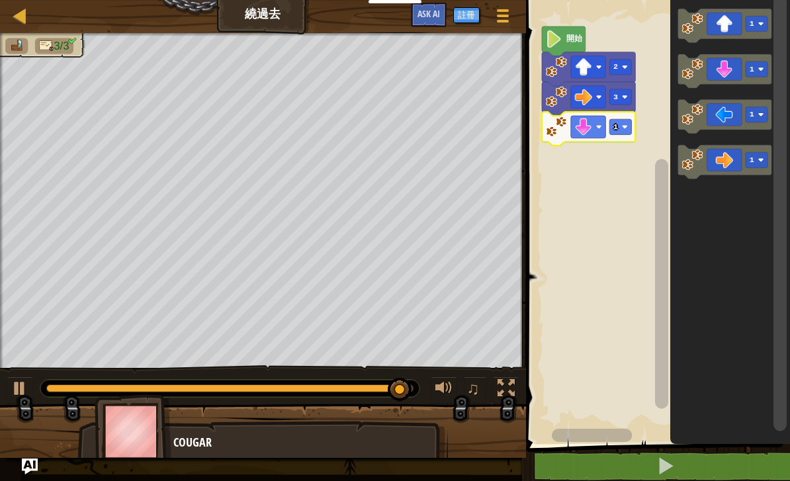
click at [614, 132] on rect "Blockly工作區" at bounding box center [620, 126] width 22 height 15
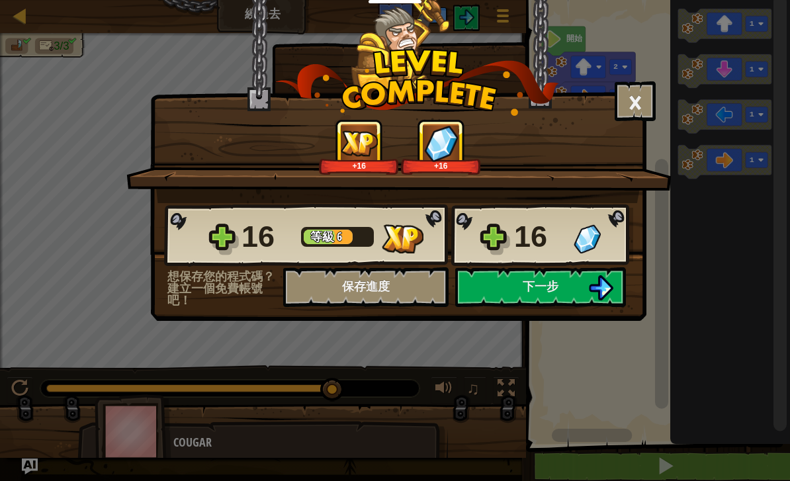
click at [588, 291] on img at bounding box center [600, 287] width 25 height 25
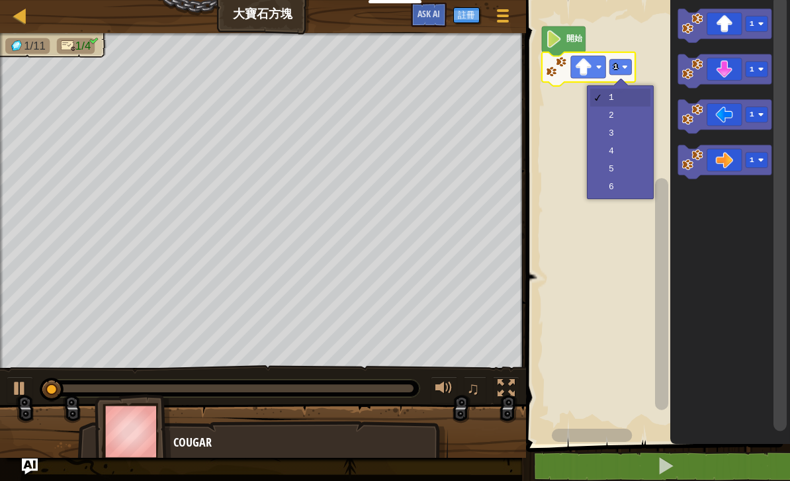
click at [626, 71] on rect "Blockly工作區" at bounding box center [620, 67] width 22 height 15
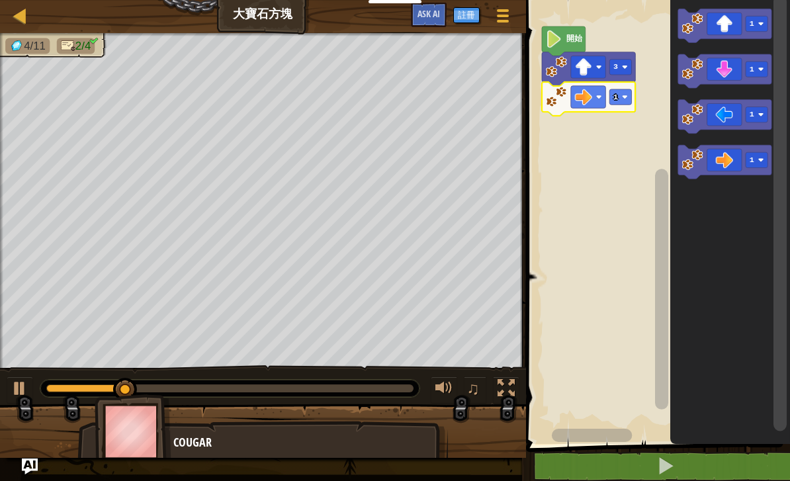
click at [617, 101] on text "1" at bounding box center [615, 97] width 5 height 9
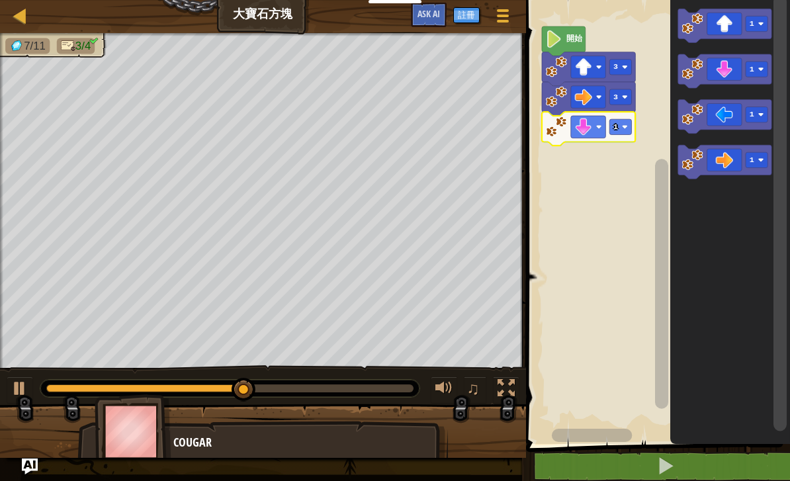
click at [628, 133] on rect "Blockly工作區" at bounding box center [620, 126] width 22 height 15
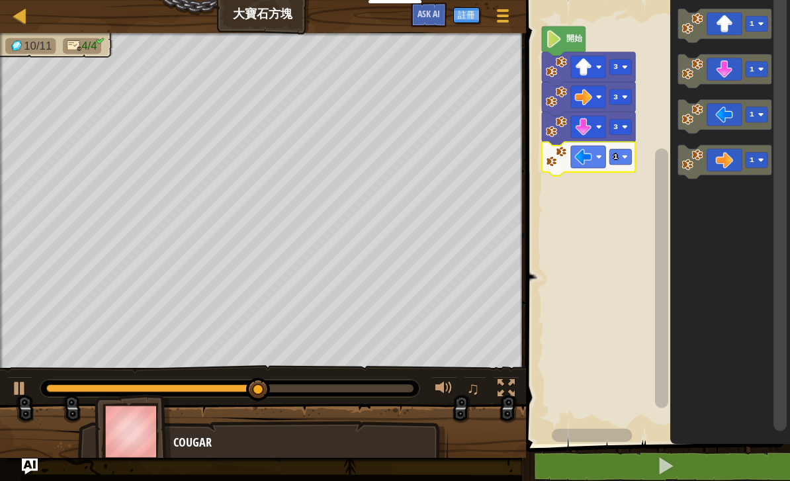
click at [618, 155] on text "1" at bounding box center [615, 156] width 5 height 9
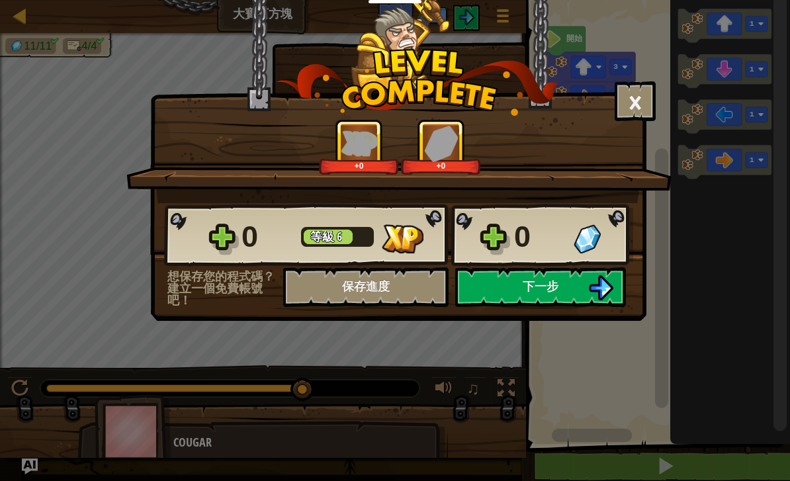
click at [555, 281] on span "下一步" at bounding box center [540, 286] width 36 height 17
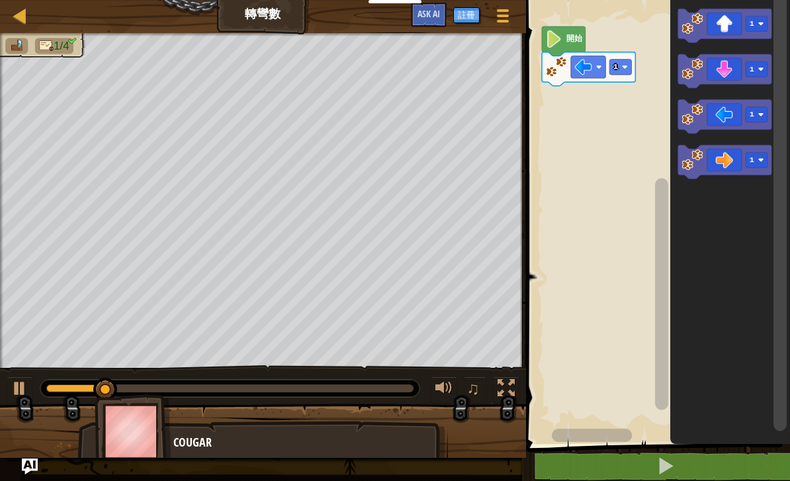
click at [606, 75] on icon "Blockly工作區" at bounding box center [588, 69] width 93 height 34
click at [626, 69] on image "Blockly工作區" at bounding box center [625, 67] width 6 height 6
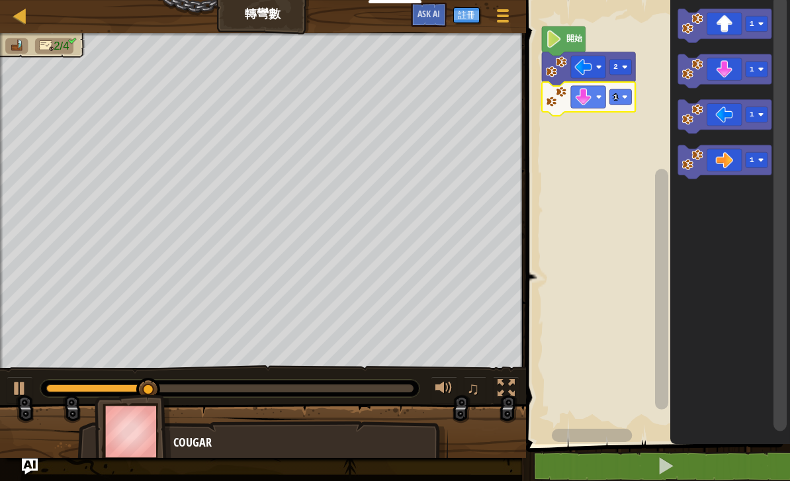
click at [625, 96] on image "Blockly工作區" at bounding box center [625, 97] width 6 height 6
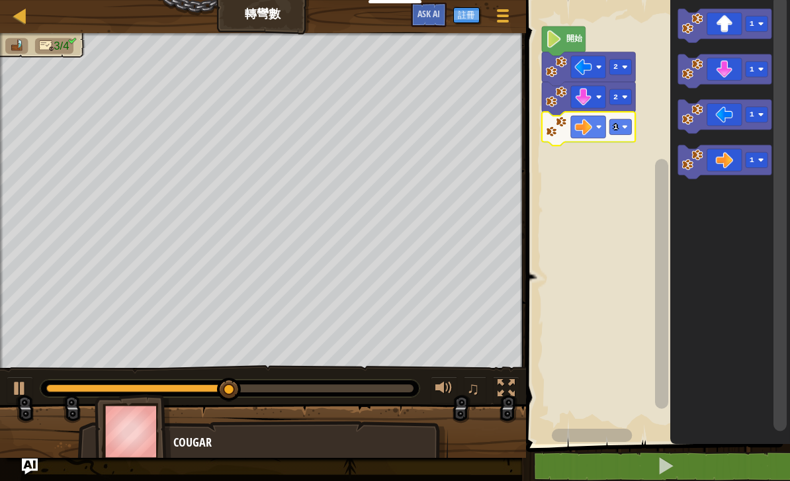
click at [623, 128] on image "Blockly工作區" at bounding box center [625, 127] width 6 height 6
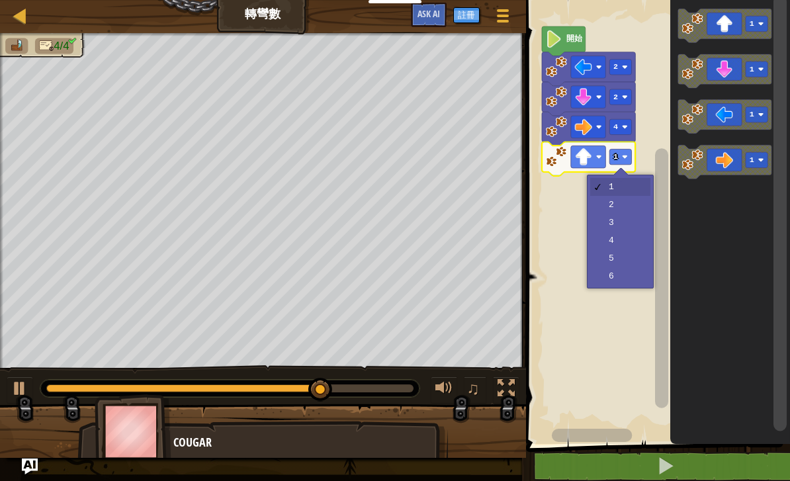
click at [626, 155] on image "Blockly工作區" at bounding box center [625, 157] width 6 height 6
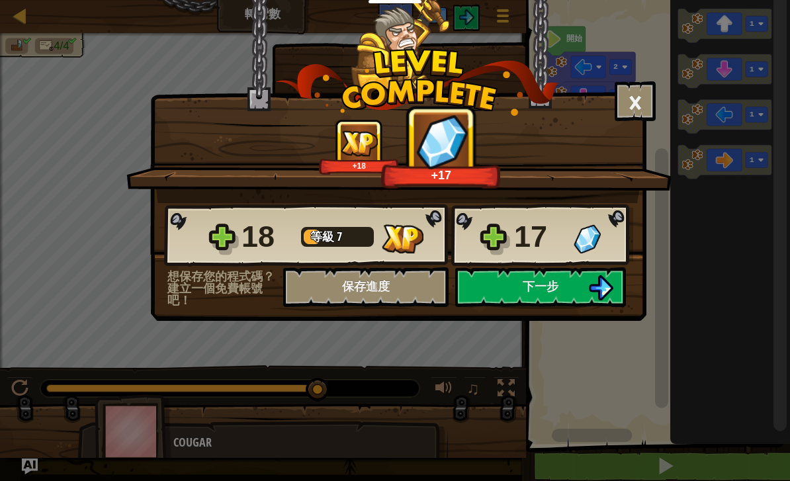
click at [612, 281] on img at bounding box center [600, 287] width 25 height 25
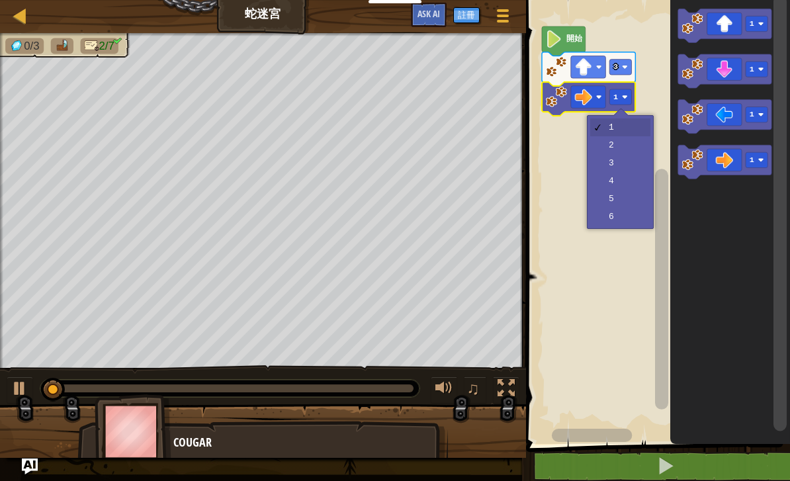
click at [623, 99] on image "Blockly工作區" at bounding box center [625, 97] width 6 height 6
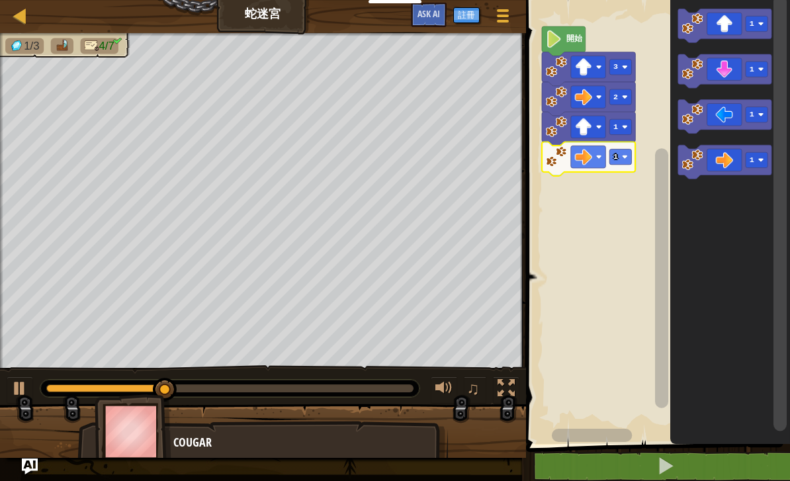
click at [625, 161] on rect "Blockly工作區" at bounding box center [620, 156] width 22 height 15
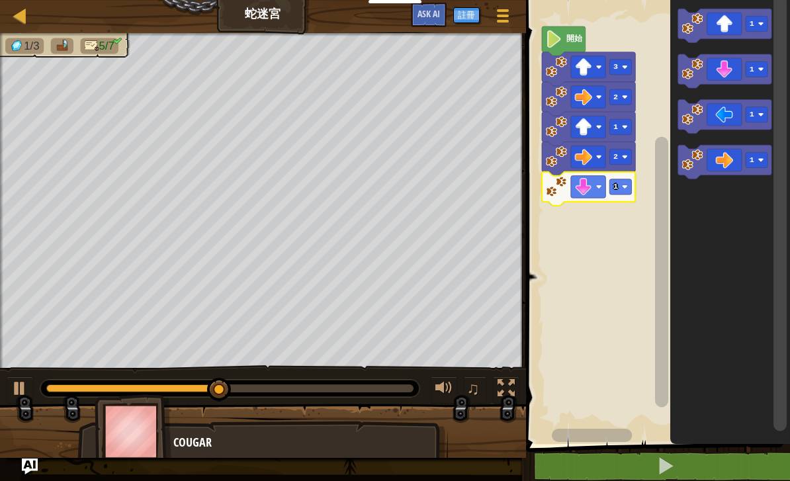
click at [627, 186] on image "Blockly工作區" at bounding box center [625, 187] width 6 height 6
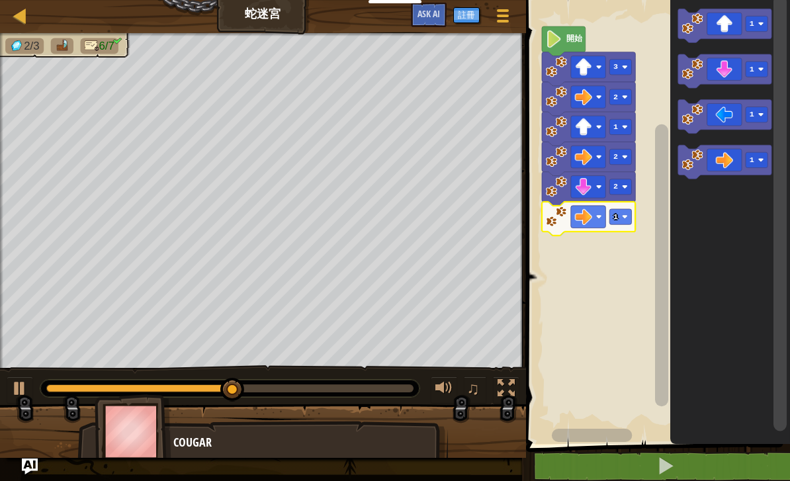
click at [630, 221] on rect "Blockly工作區" at bounding box center [620, 216] width 22 height 15
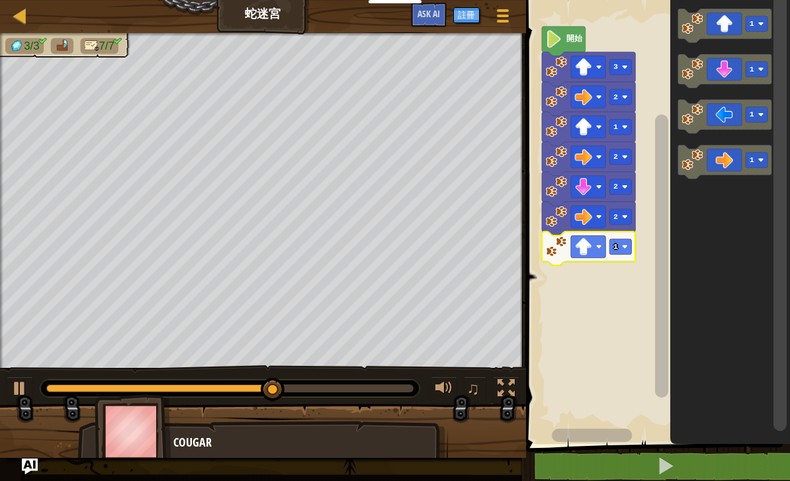
click at [622, 245] on image "Blockly工作區" at bounding box center [625, 247] width 6 height 6
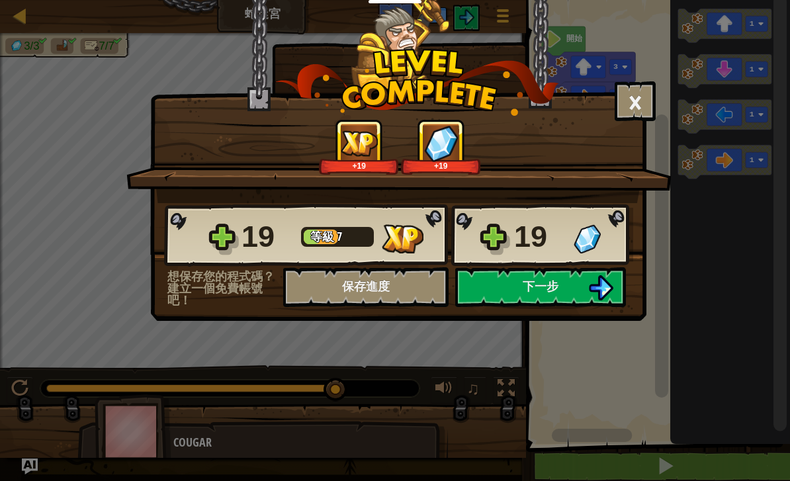
click at [591, 292] on img at bounding box center [600, 287] width 25 height 25
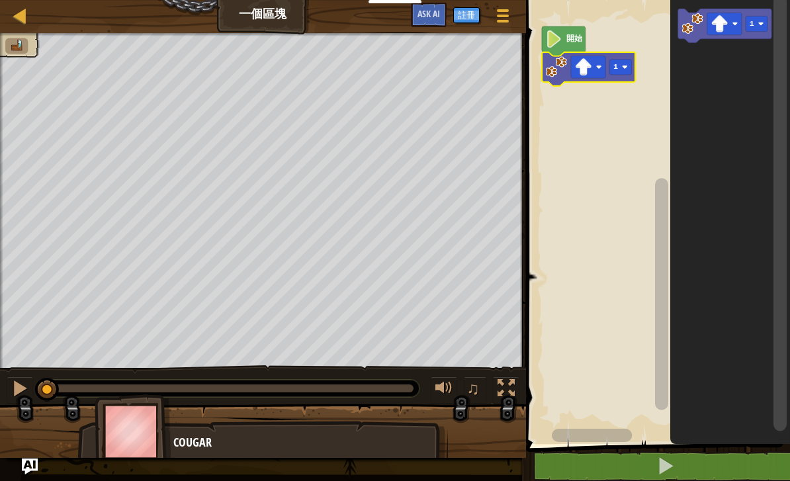
click at [560, 63] on image "Blockly工作區" at bounding box center [556, 66] width 21 height 21
click at [559, 68] on image "Blockly工作區" at bounding box center [556, 66] width 21 height 21
click at [624, 81] on text "1" at bounding box center [622, 78] width 5 height 9
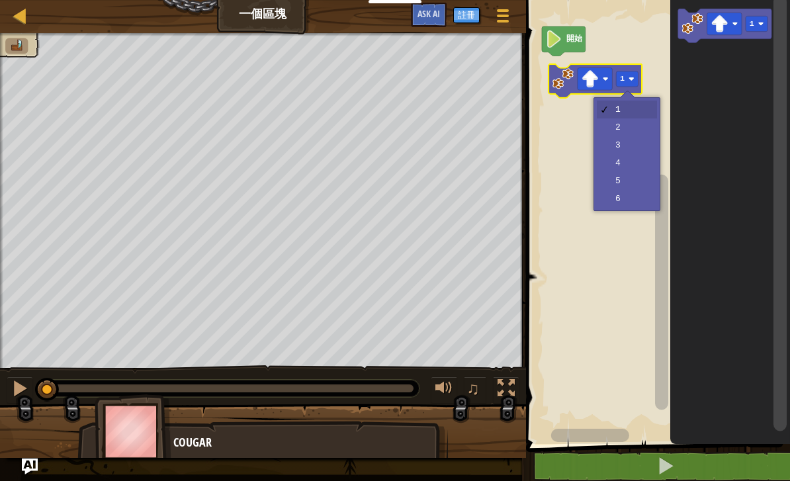
click at [562, 151] on rect "Blockly工作區" at bounding box center [656, 218] width 268 height 450
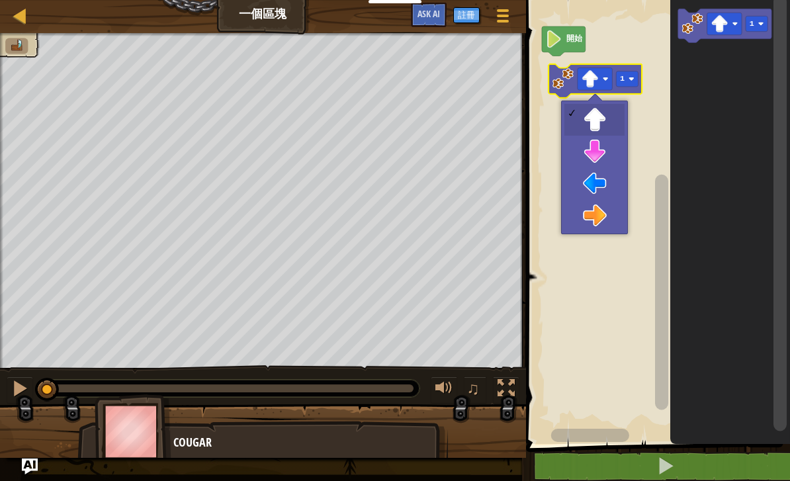
click at [594, 267] on rect "Blockly工作區" at bounding box center [656, 218] width 268 height 450
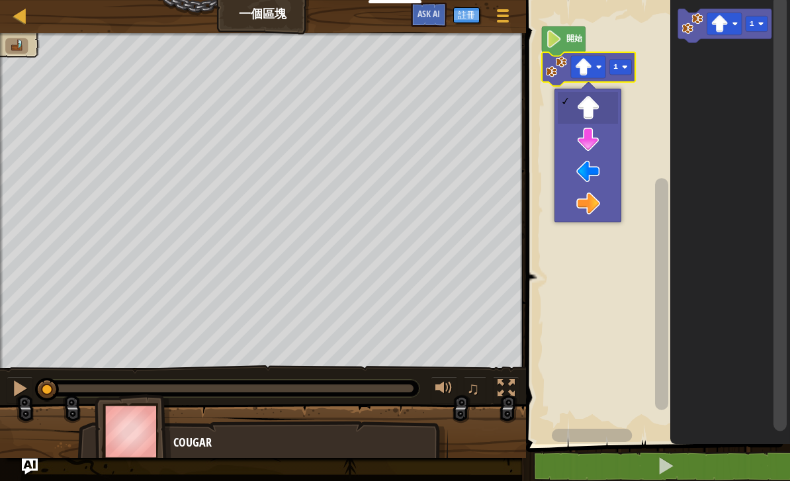
click at [606, 278] on rect "Blockly工作區" at bounding box center [656, 218] width 268 height 450
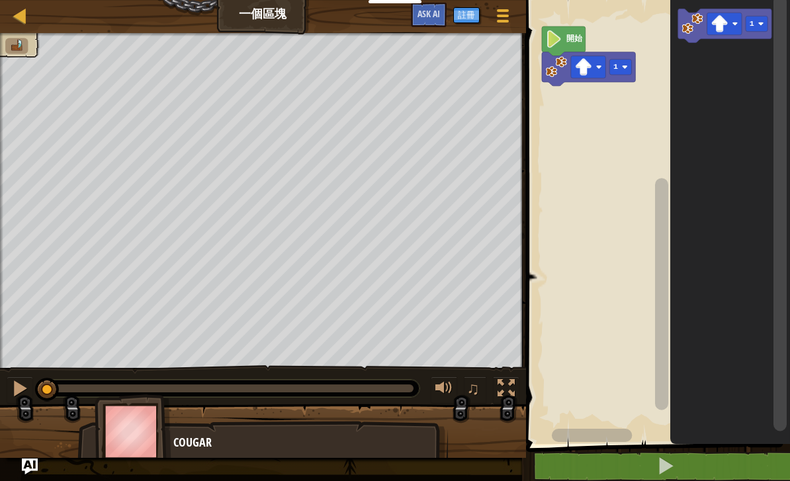
click at [626, 69] on image "Blockly工作區" at bounding box center [625, 67] width 6 height 6
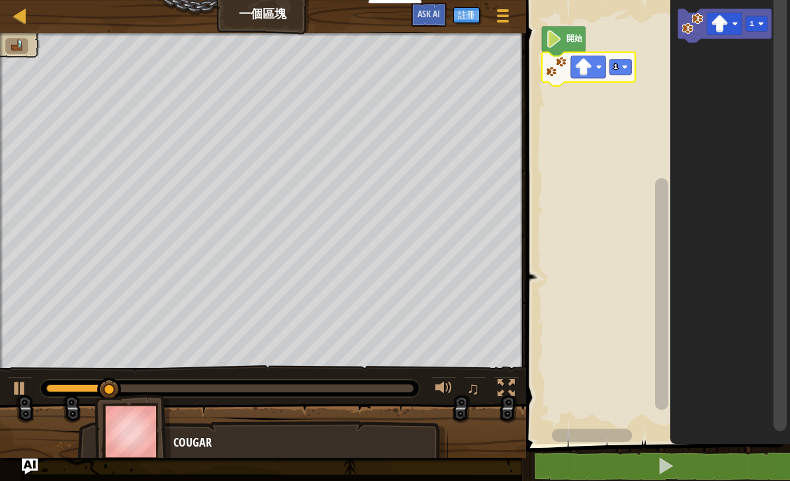
click at [628, 72] on rect "Blockly工作區" at bounding box center [620, 67] width 22 height 15
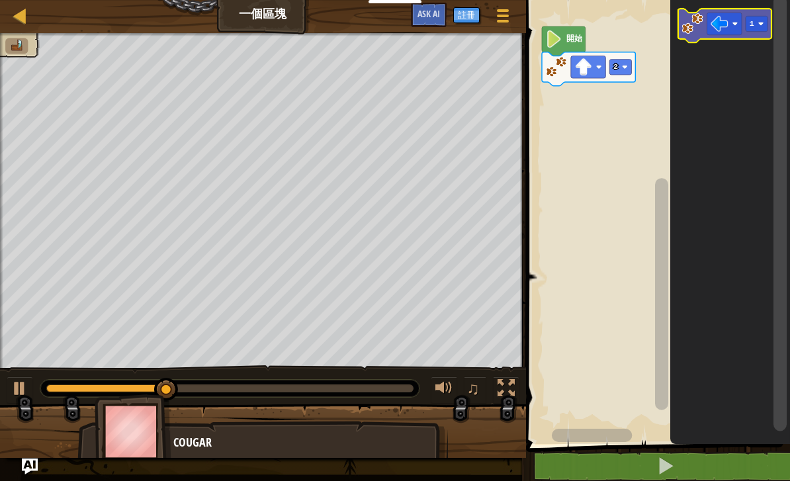
click at [768, 26] on icon "Blockly工作區" at bounding box center [724, 26] width 93 height 34
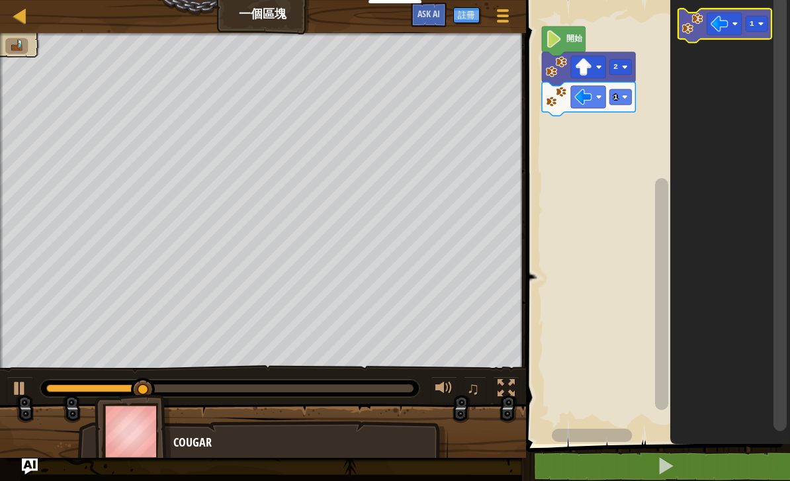
click at [755, 24] on rect "Blockly工作區" at bounding box center [756, 23] width 22 height 15
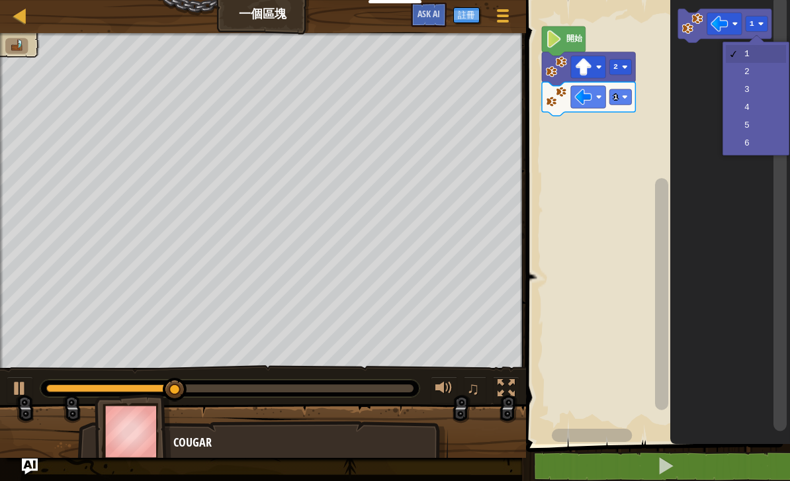
click at [766, 22] on rect "Blockly工作區" at bounding box center [756, 23] width 22 height 15
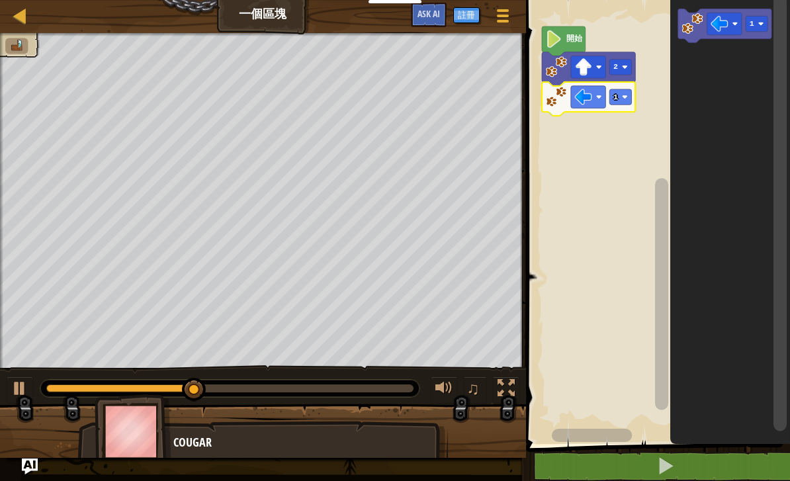
click at [627, 98] on image "Blockly工作區" at bounding box center [625, 97] width 6 height 6
click at [771, 20] on icon "Blockly工作區" at bounding box center [724, 26] width 93 height 34
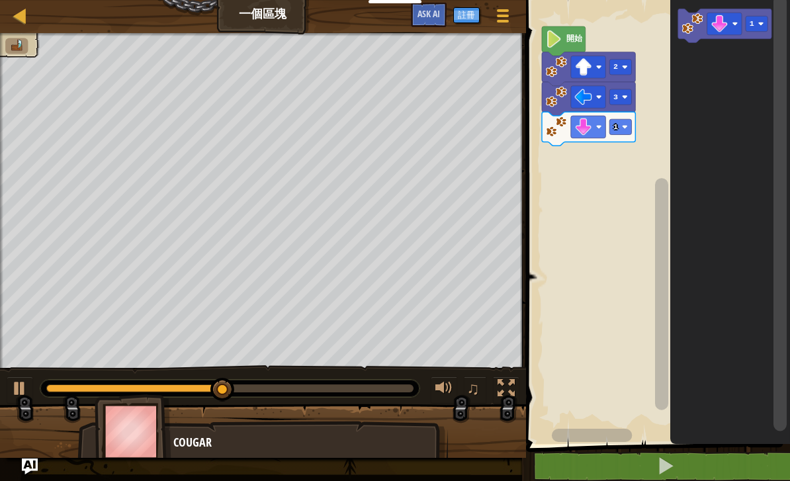
click at [619, 126] on rect "Blockly工作區" at bounding box center [620, 126] width 22 height 15
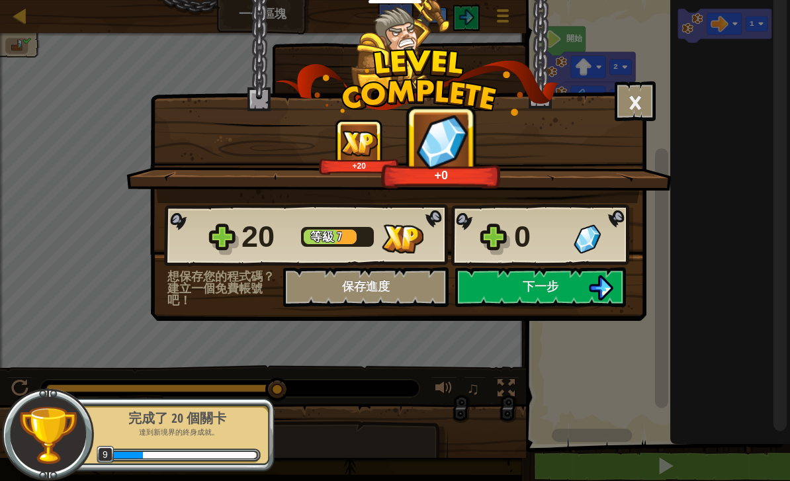
click at [588, 287] on img at bounding box center [600, 287] width 25 height 25
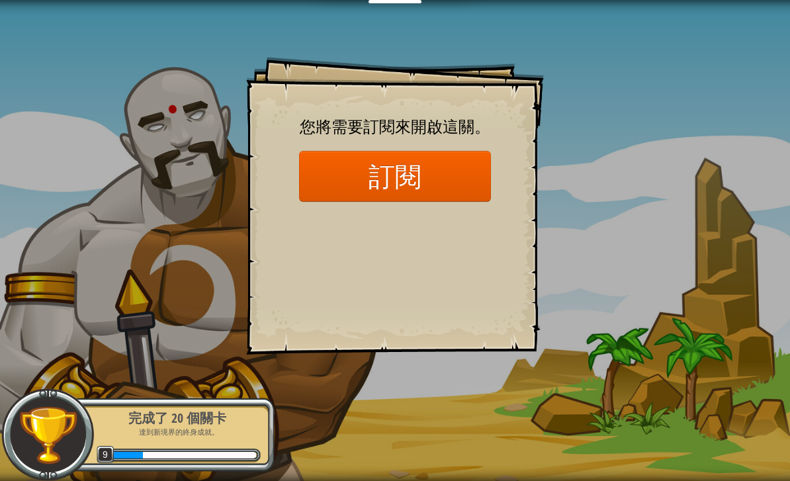
click at [468, 189] on button "訂閱" at bounding box center [395, 176] width 192 height 51
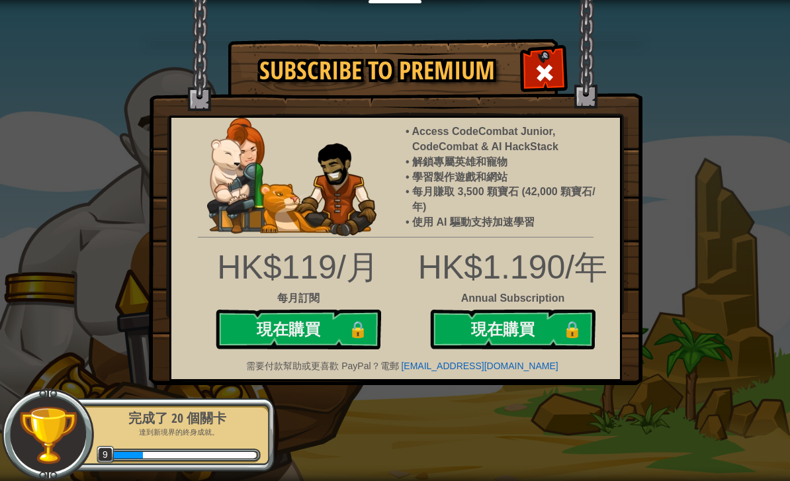
click at [101, 235] on div "Subscribe to Premium Access CodeCombat Junior, CodeCombat & AI HackStack 解鎖專屬英雄…" at bounding box center [395, 240] width 790 height 481
click at [524, 61] on img at bounding box center [395, 192] width 493 height 385
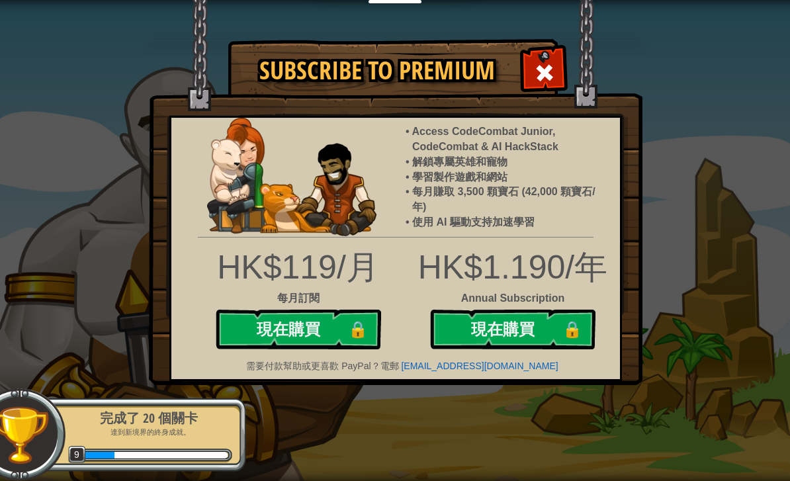
click at [541, 76] on span at bounding box center [544, 72] width 21 height 21
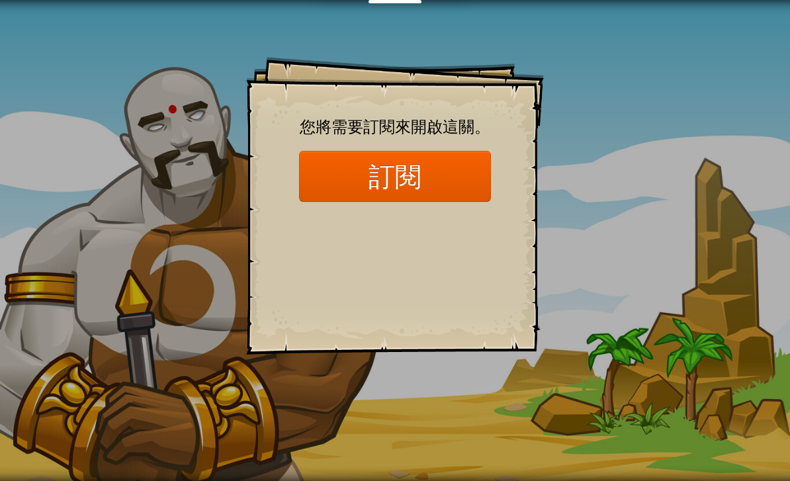
click at [547, 75] on div "Goals Start Level 從伺服器載入失敗 您將需要訂閱來開啟這關。 訂閱 您需要加入一個課程來遊玩此關卡。 回到我的課程 詢問您的老師來分派一個授…" at bounding box center [395, 240] width 790 height 481
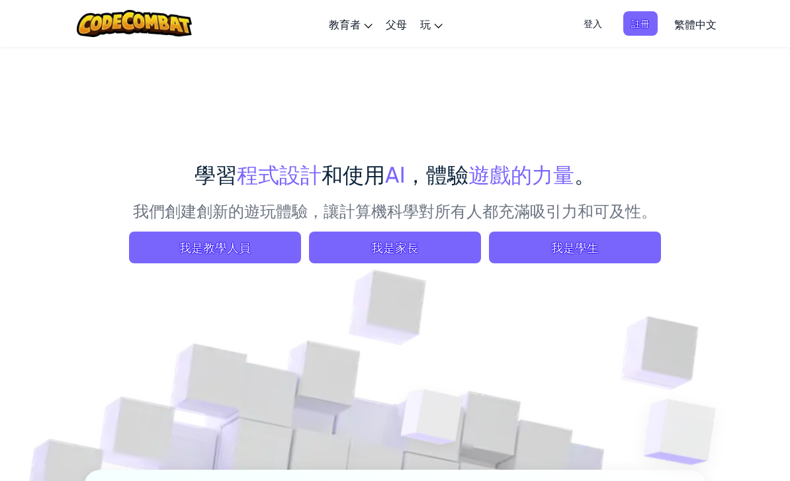
click at [629, 251] on span "我是學生" at bounding box center [575, 247] width 172 height 32
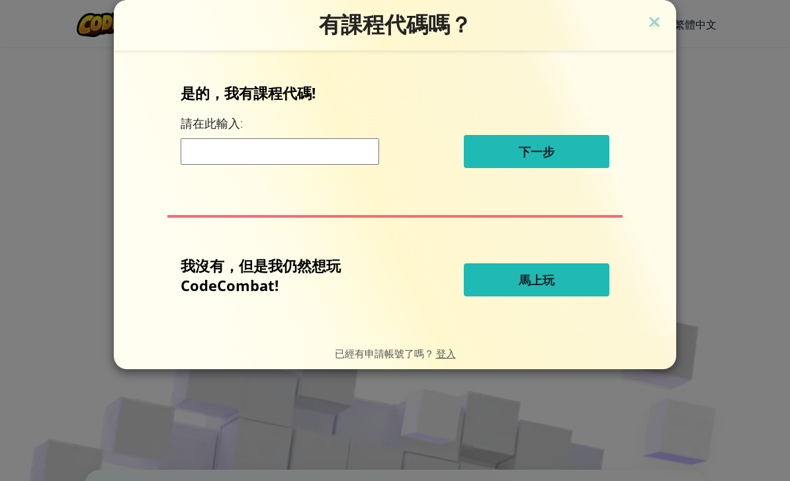
click at [572, 287] on button "馬上玩" at bounding box center [536, 279] width 145 height 33
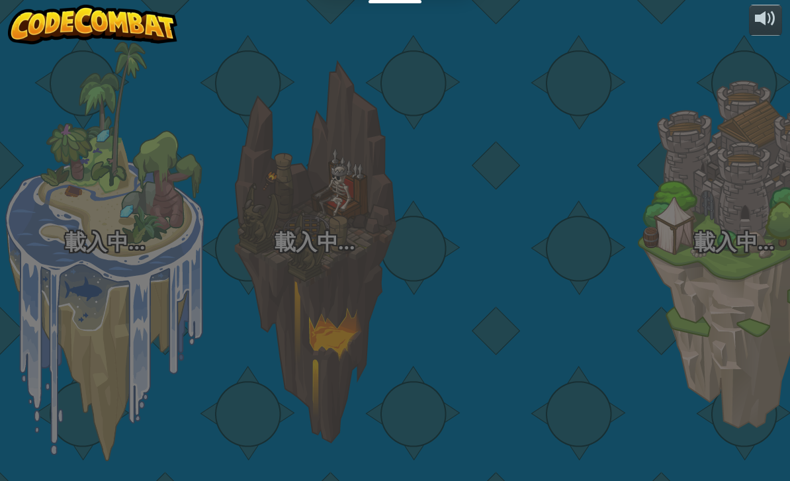
select select "zh-HANT"
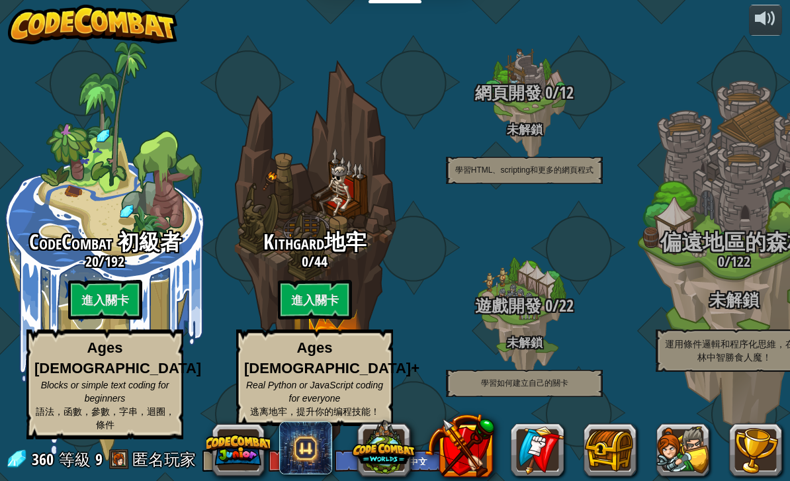
click at [300, 298] on btn "進入關卡" at bounding box center [315, 300] width 74 height 40
select select "zh-HANT"
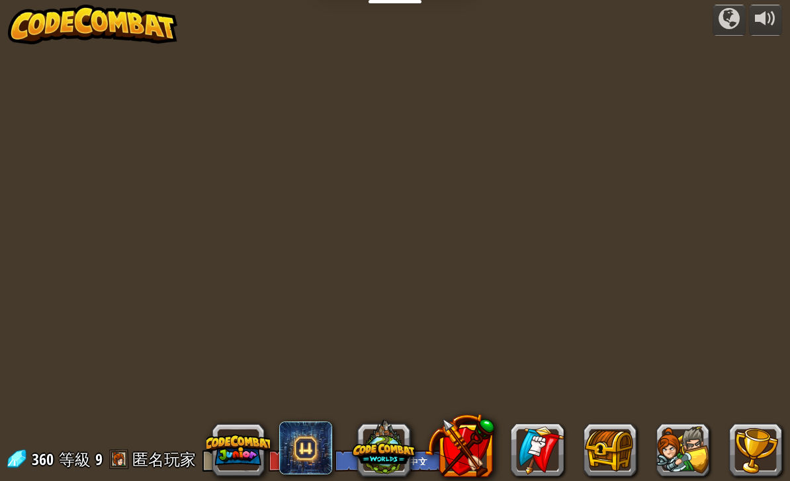
select select "zh-HANT"
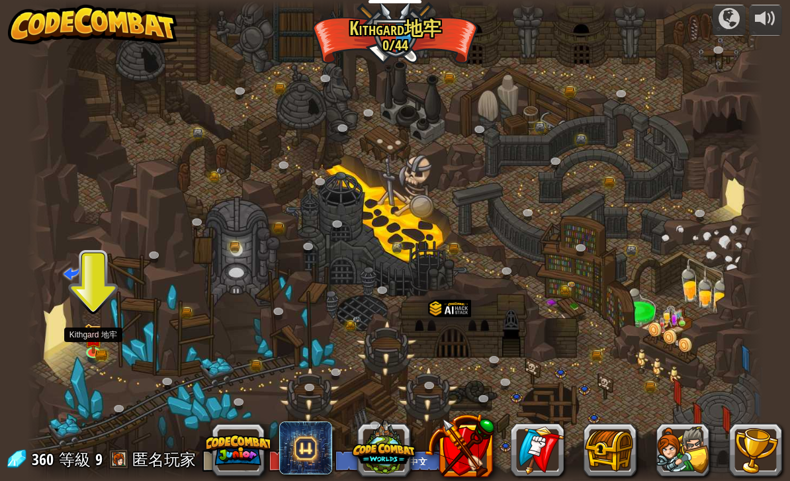
click at [91, 340] on img at bounding box center [93, 339] width 11 height 8
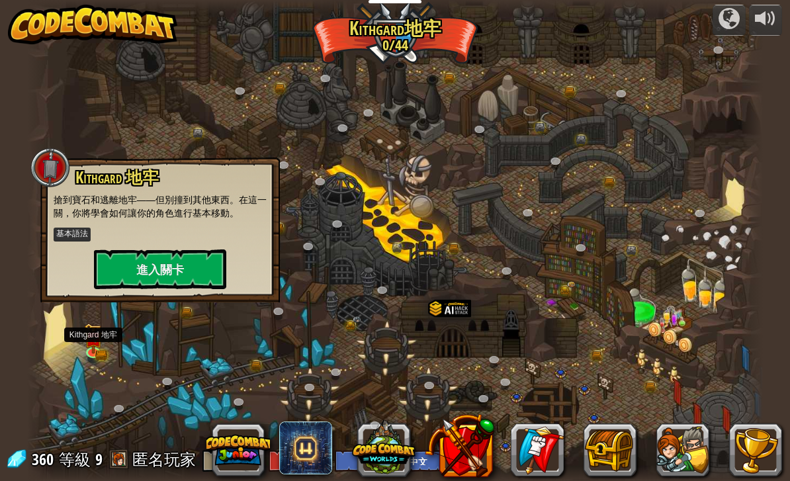
click at [129, 272] on button "進入關卡" at bounding box center [160, 269] width 132 height 40
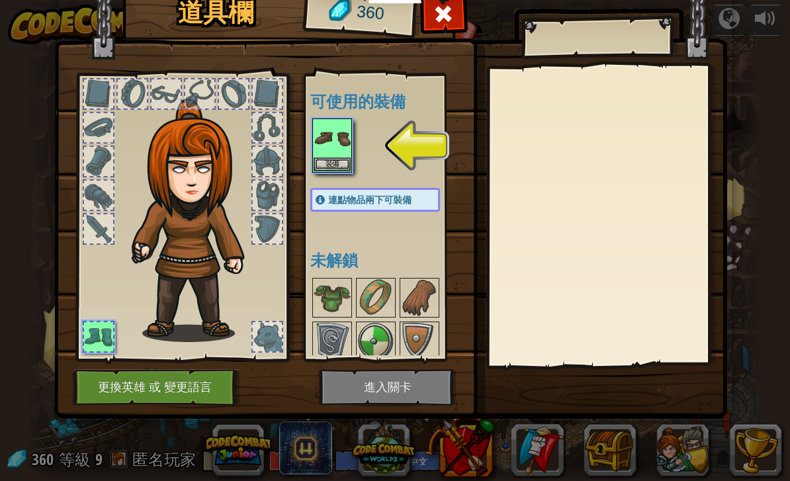
click at [338, 167] on button "裝備" at bounding box center [331, 164] width 37 height 14
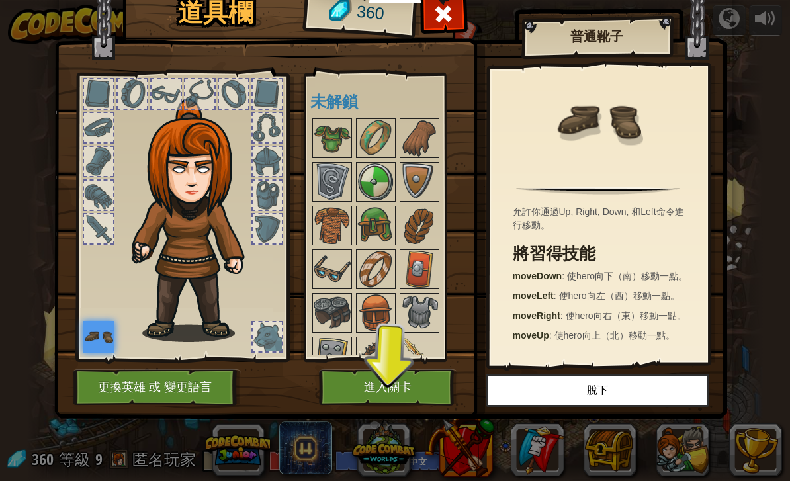
click at [419, 384] on button "進入關卡" at bounding box center [388, 387] width 138 height 36
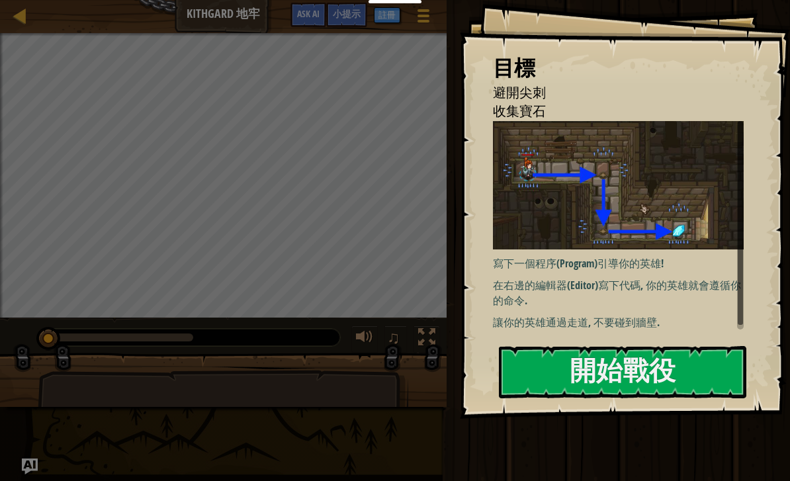
click at [659, 372] on button "開始戰役" at bounding box center [622, 372] width 247 height 52
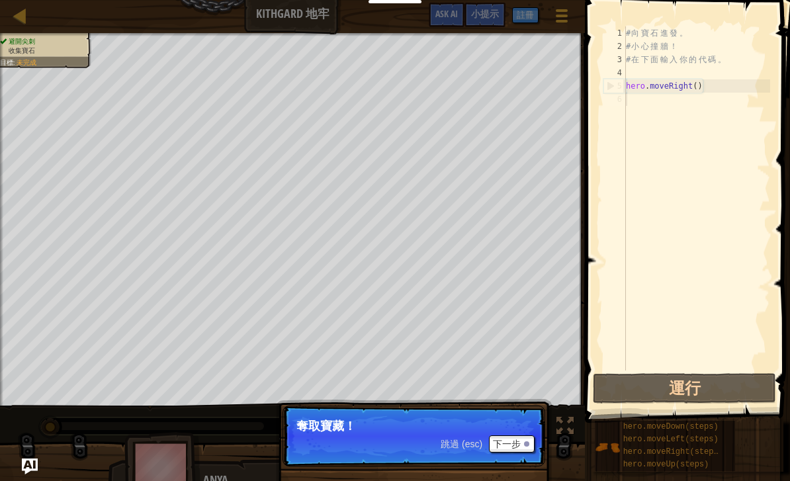
click at [516, 443] on button "下一步" at bounding box center [512, 443] width 46 height 17
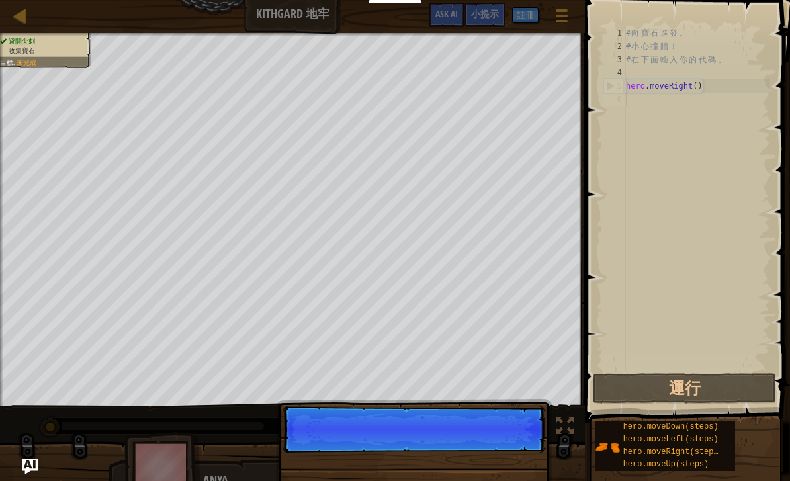
scroll to position [7, 0]
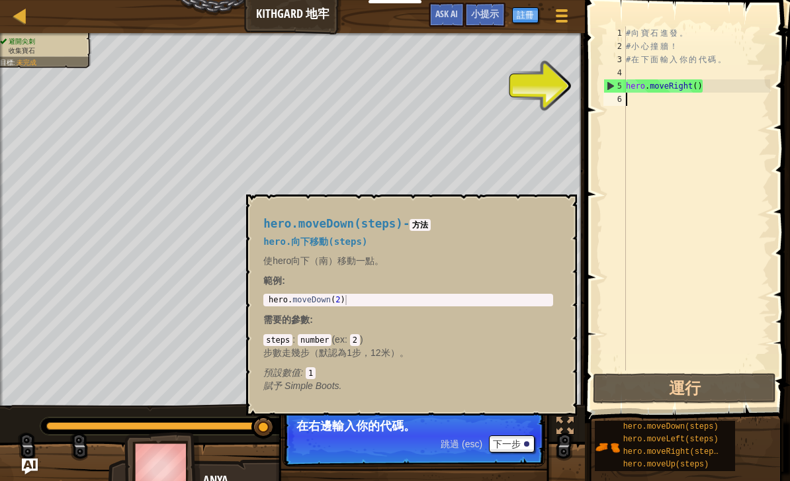
click at [694, 425] on span "hero.moveDown(steps)" at bounding box center [670, 426] width 95 height 9
click at [563, 216] on button "×" at bounding box center [562, 209] width 11 height 19
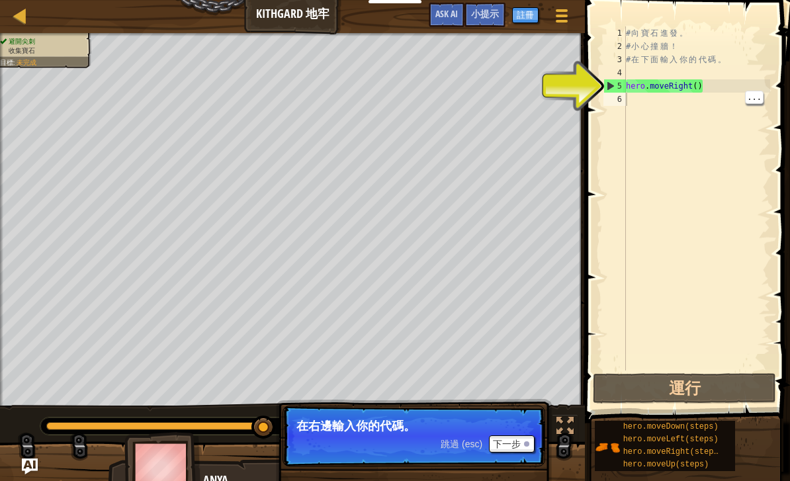
click at [644, 101] on div "# 向 寶 石 進 發 。 # 小 心 撞 牆 ！ # 在 下 面 輸 入 你 的 代 碼 。 hero . moveRight ( )" at bounding box center [696, 211] width 147 height 370
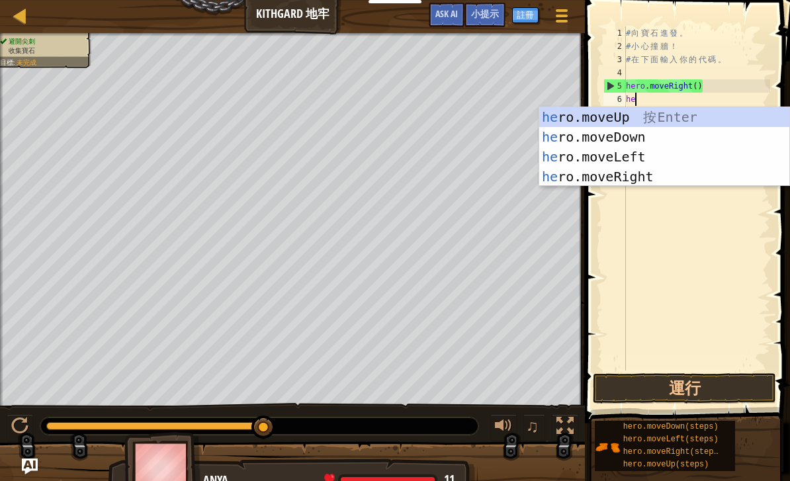
scroll to position [7, 1]
type textarea "hero"
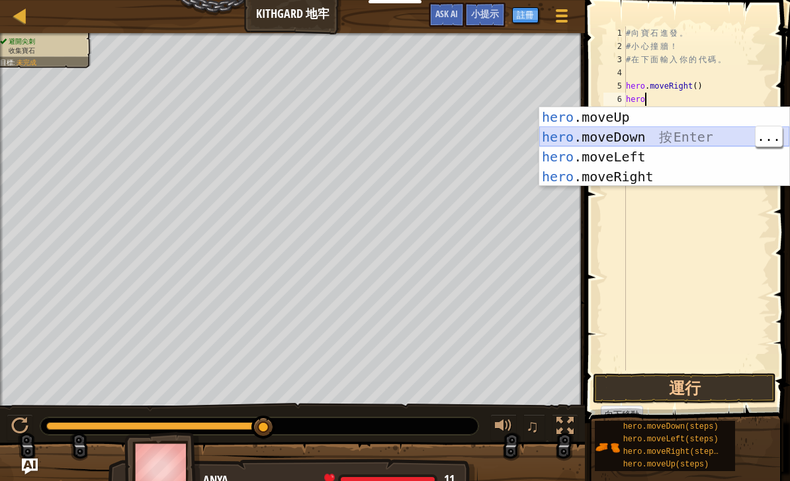
click at [703, 136] on div "hero .moveUp 按 Enter hero .moveDown 按 Enter hero .moveLeft 按 Enter hero .moveRi…" at bounding box center [664, 166] width 250 height 119
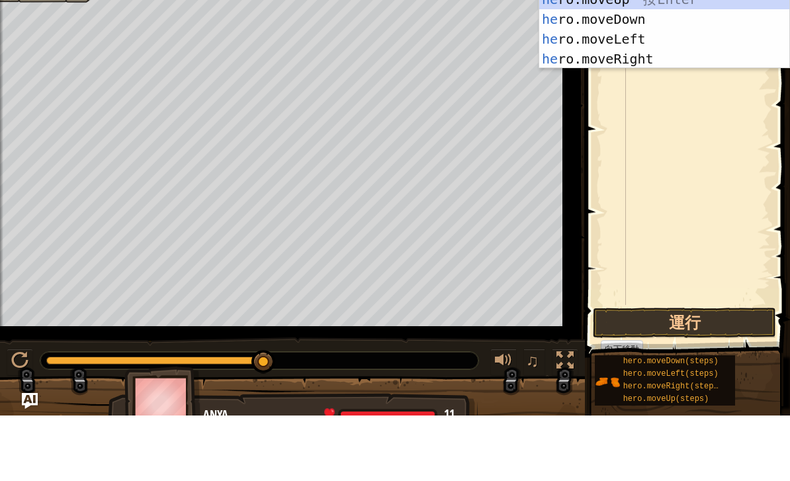
type textarea "hero"
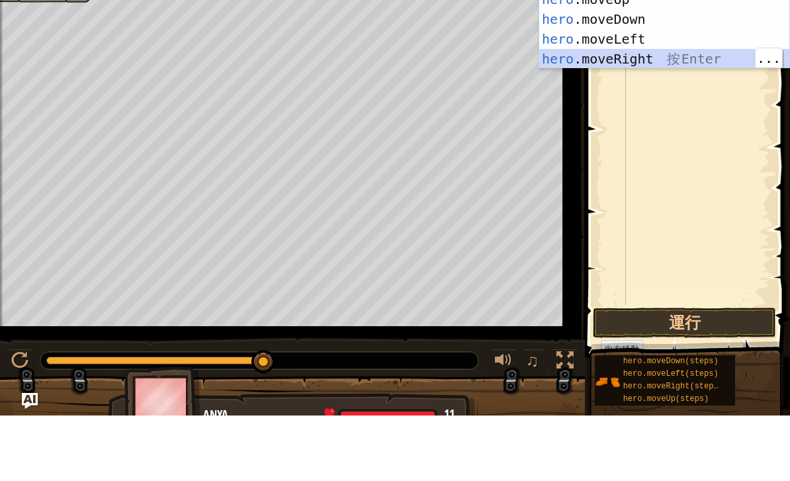
click at [652, 61] on div "hero .moveUp 按 Enter hero .moveDown 按 Enter hero .moveLeft 按 Enter hero .moveRi…" at bounding box center [664, 114] width 250 height 119
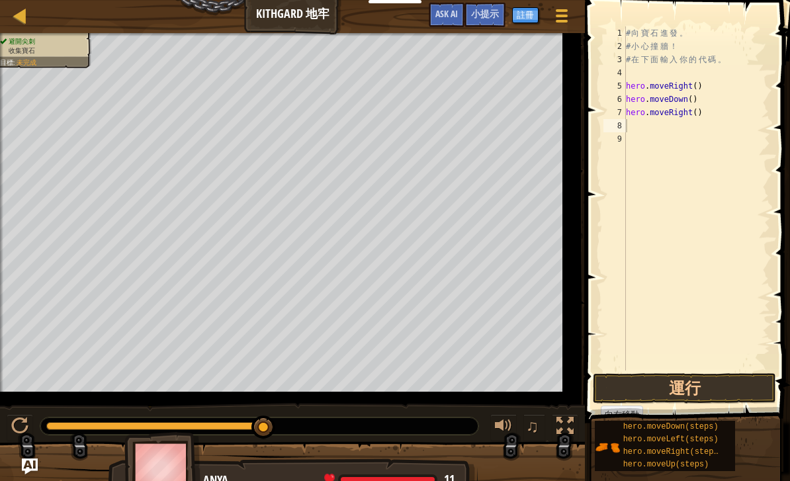
click at [729, 388] on button "運行" at bounding box center [684, 388] width 183 height 30
